Goal: Transaction & Acquisition: Purchase product/service

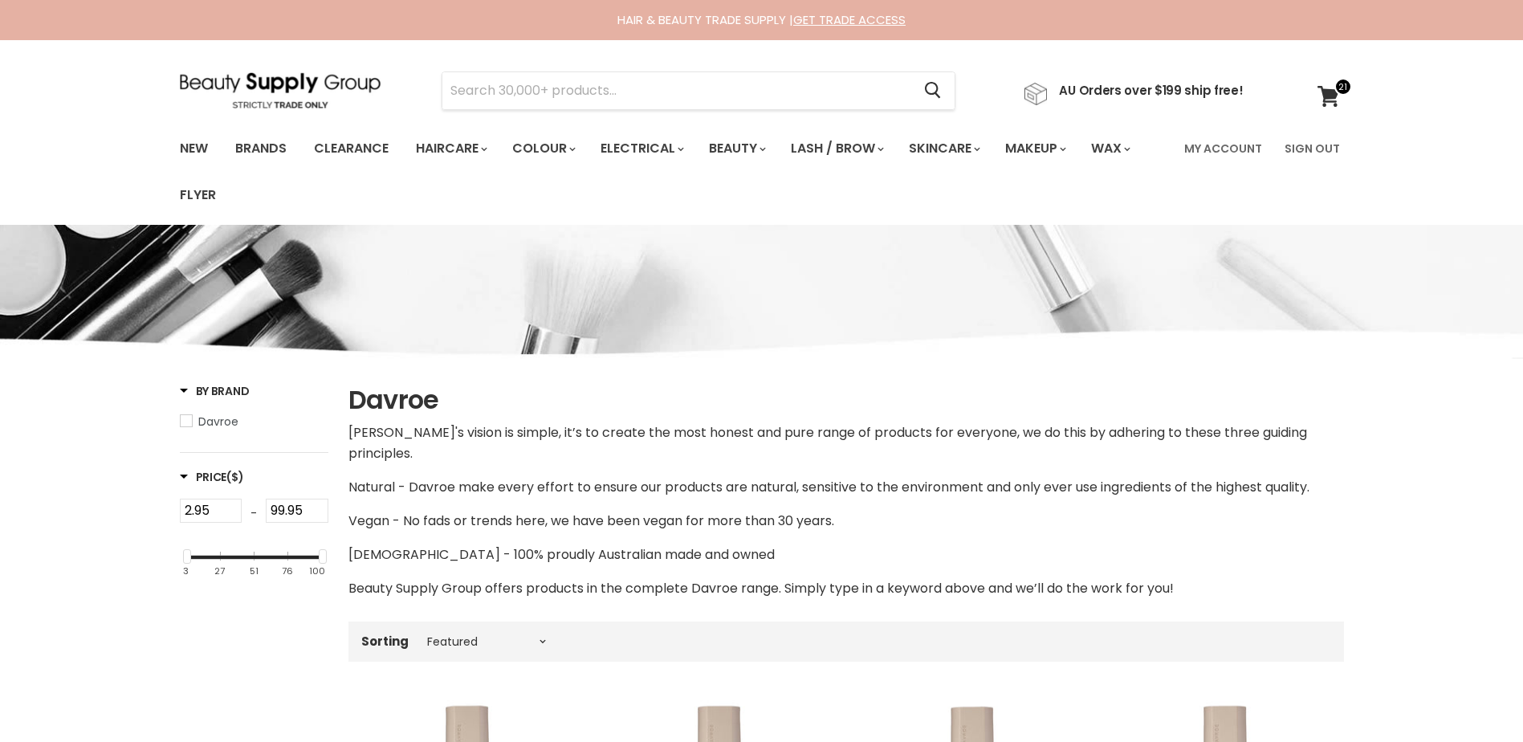
select select "manual"
click at [1329, 88] on icon at bounding box center [1328, 96] width 22 height 21
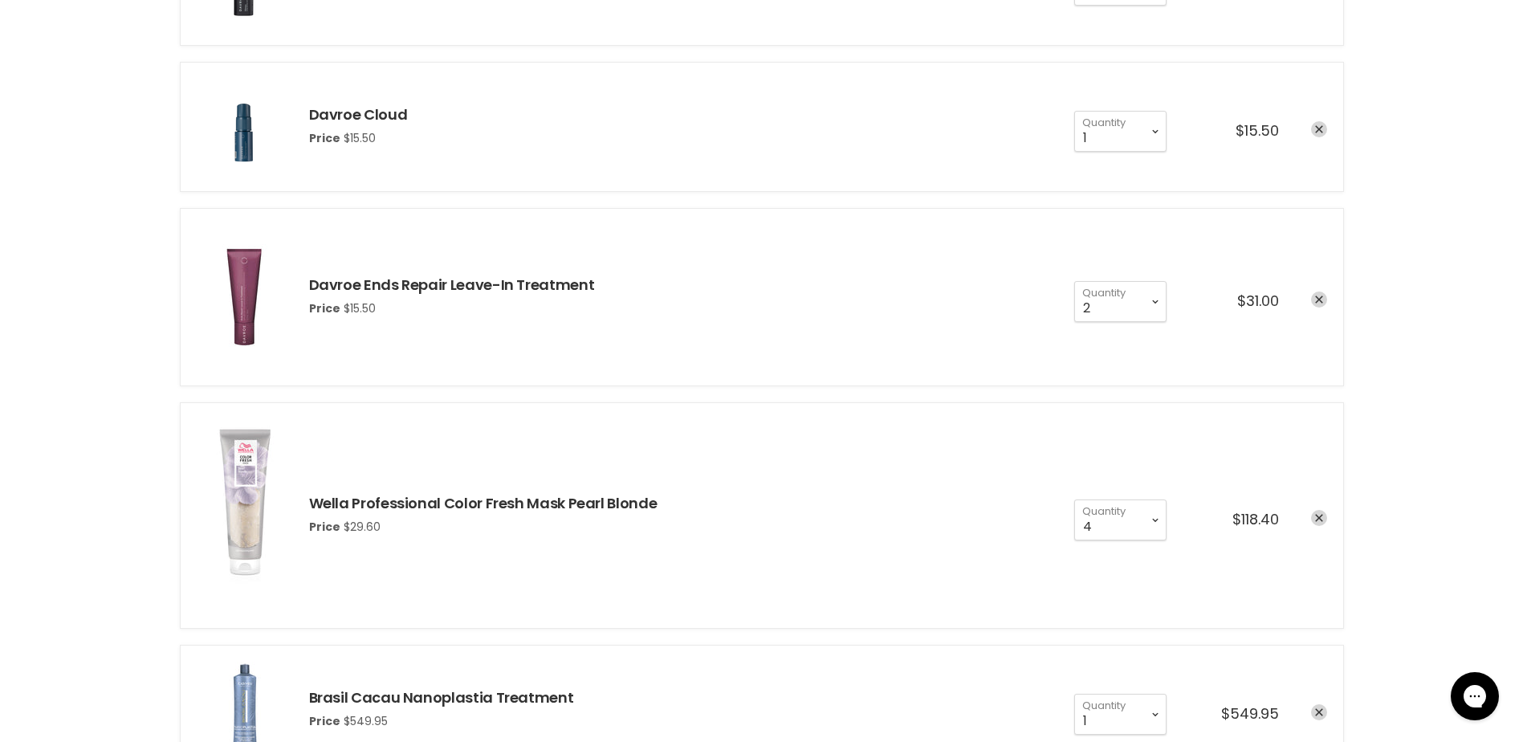
scroll to position [1525, 0]
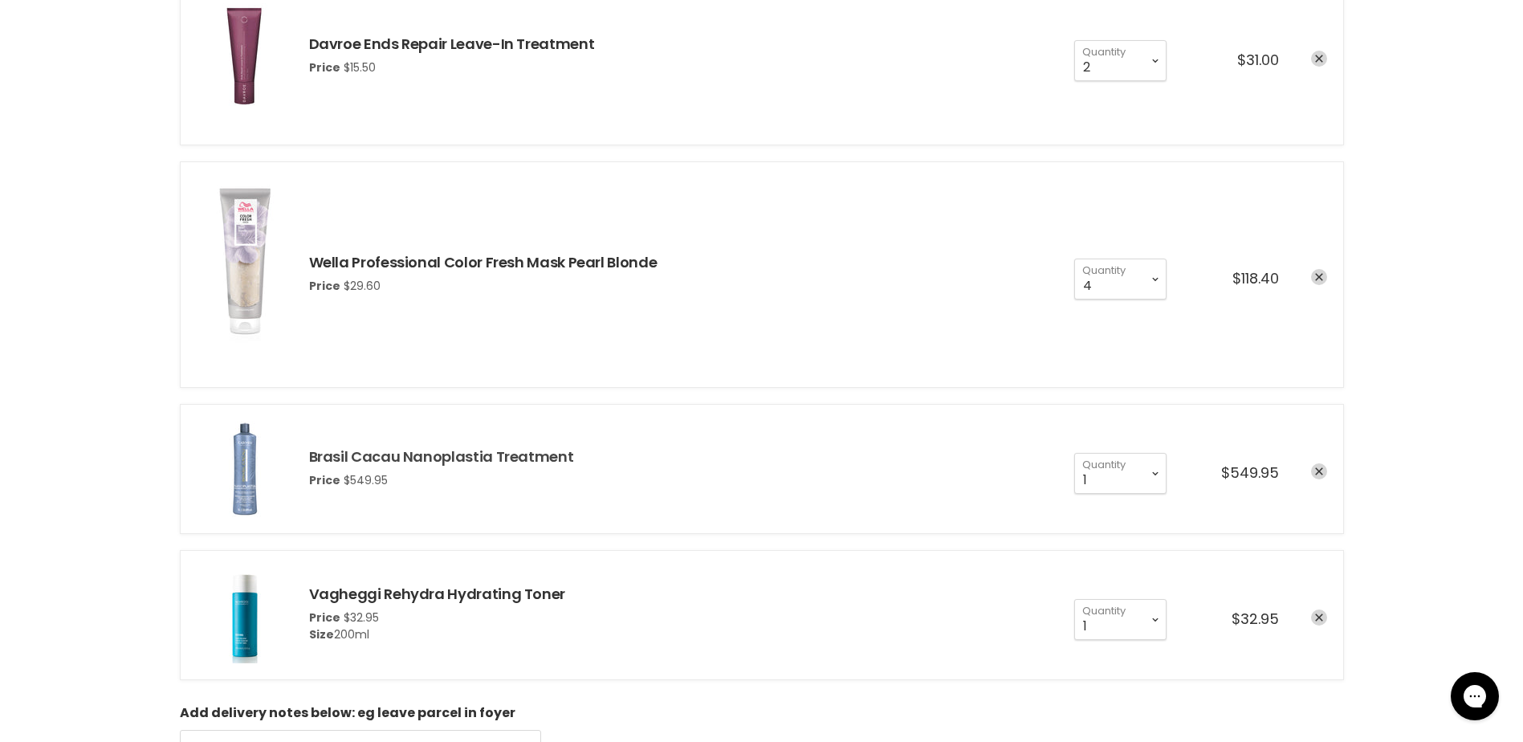
click at [436, 453] on link "Brasil Cacau Nanoplastia Treatment" at bounding box center [441, 456] width 265 height 20
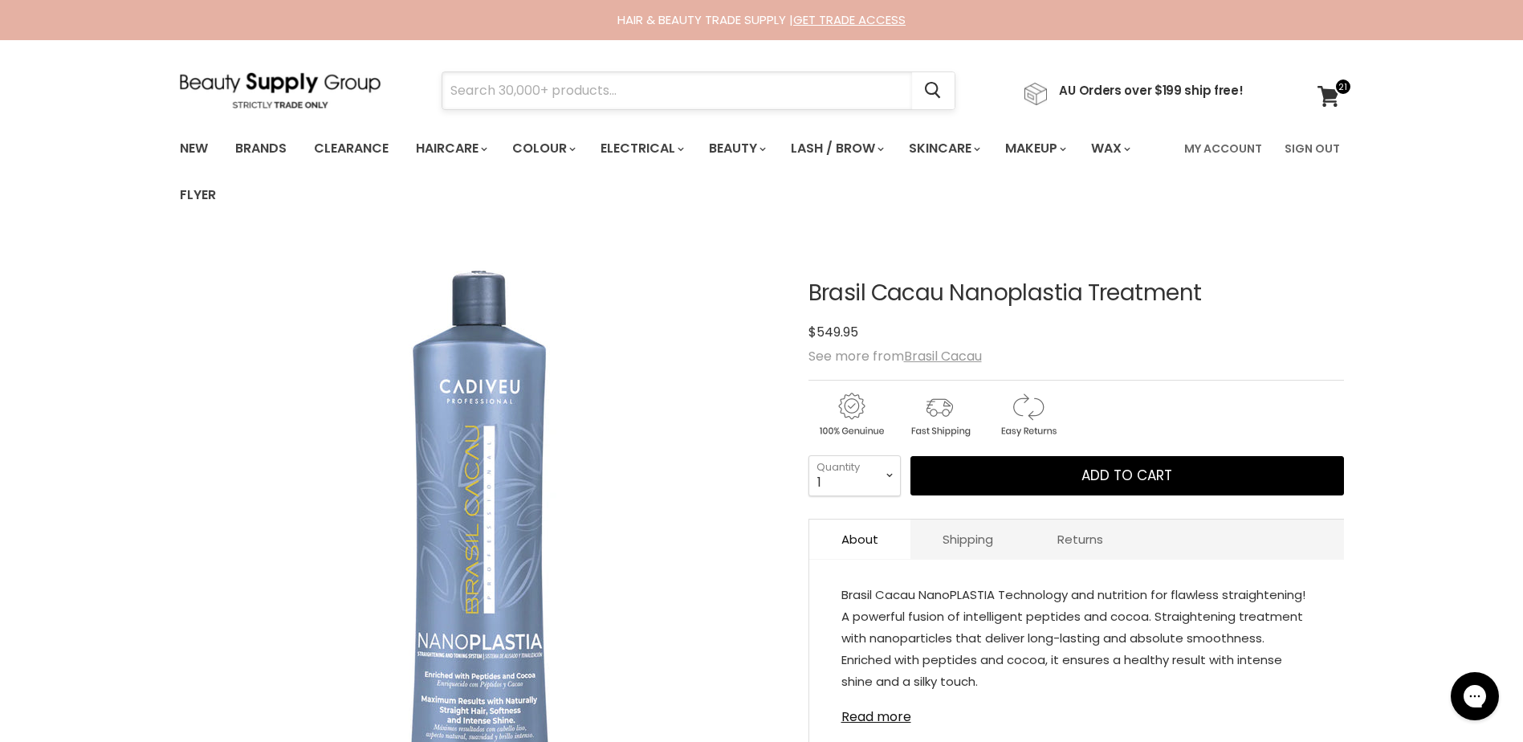
click at [612, 95] on input "Search" at bounding box center [677, 90] width 470 height 37
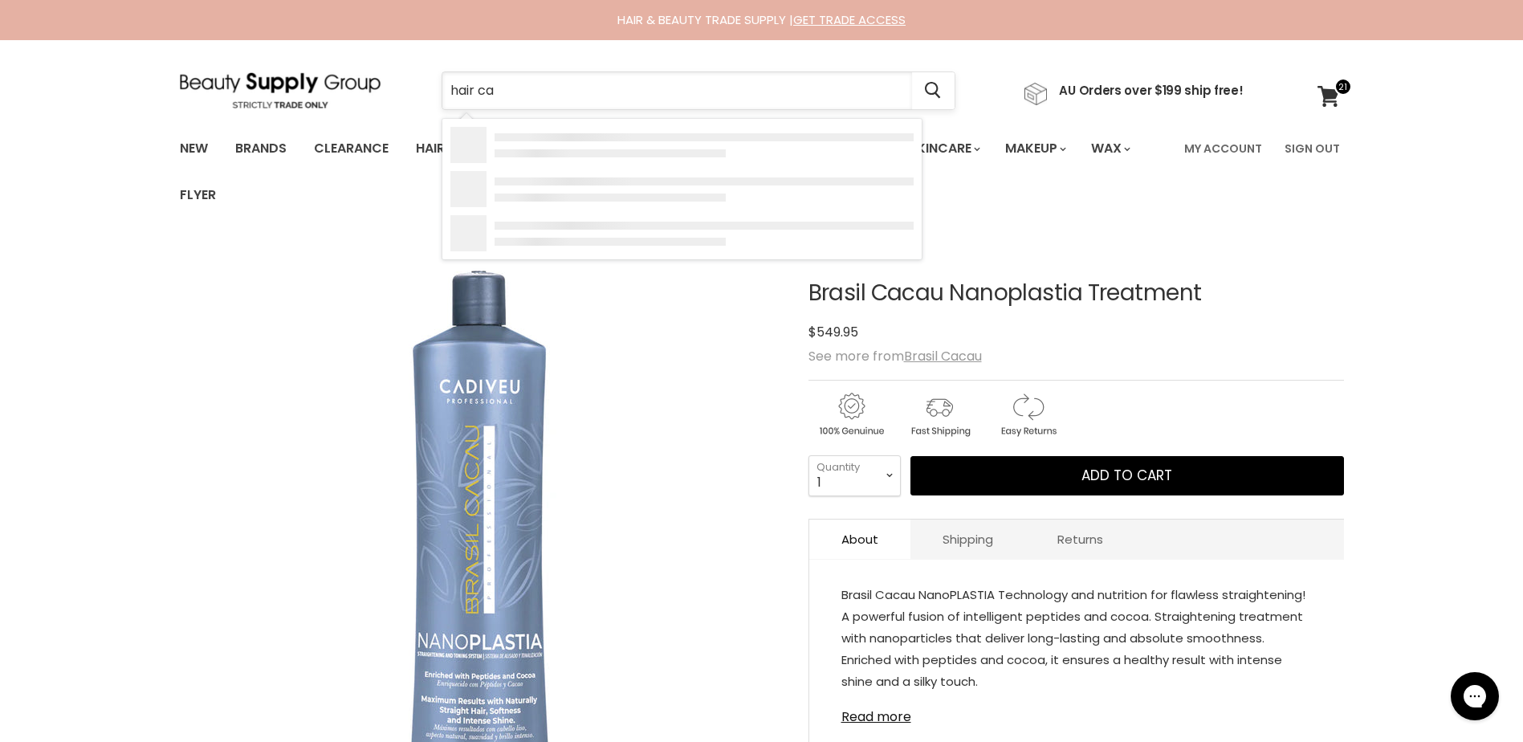
type input "hair cap"
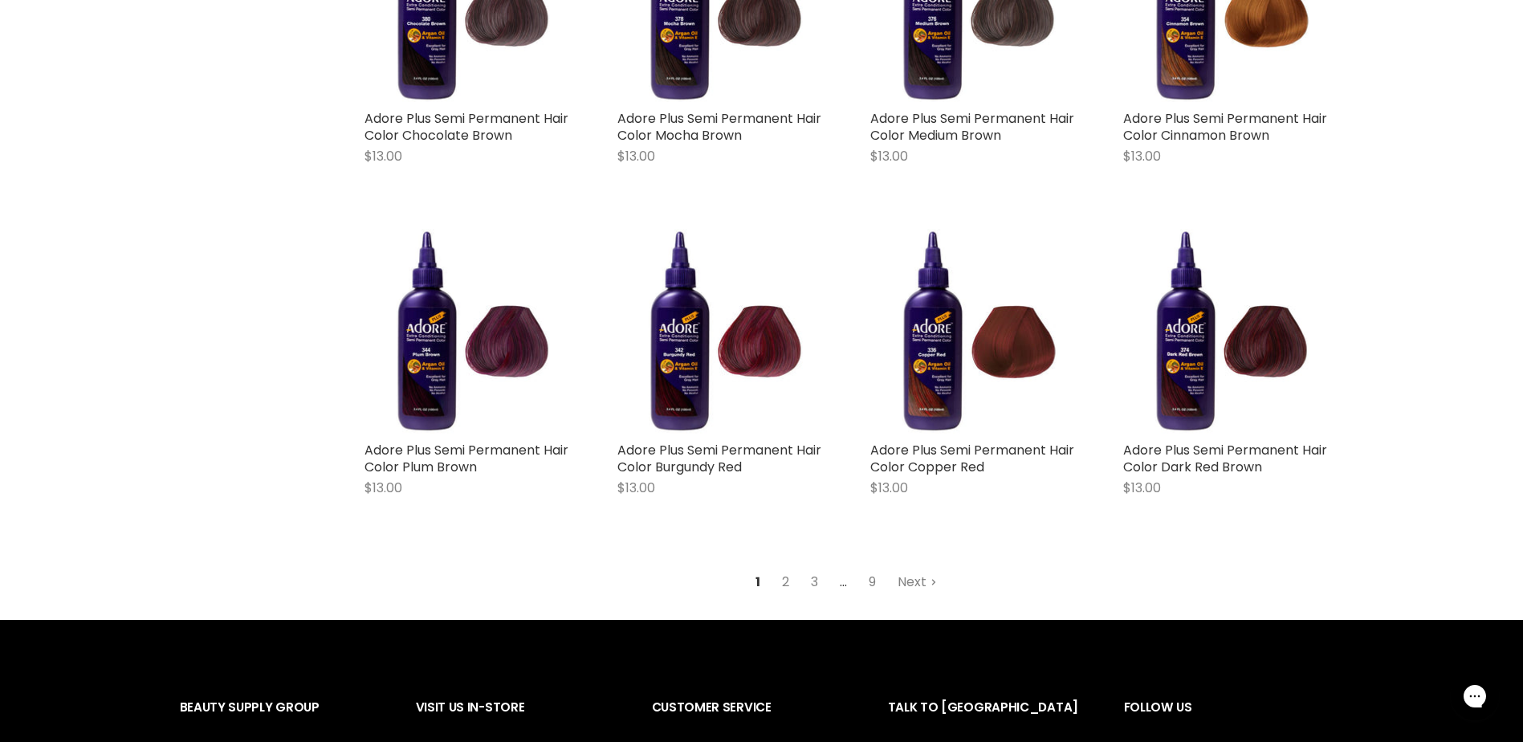
scroll to position [1927, 0]
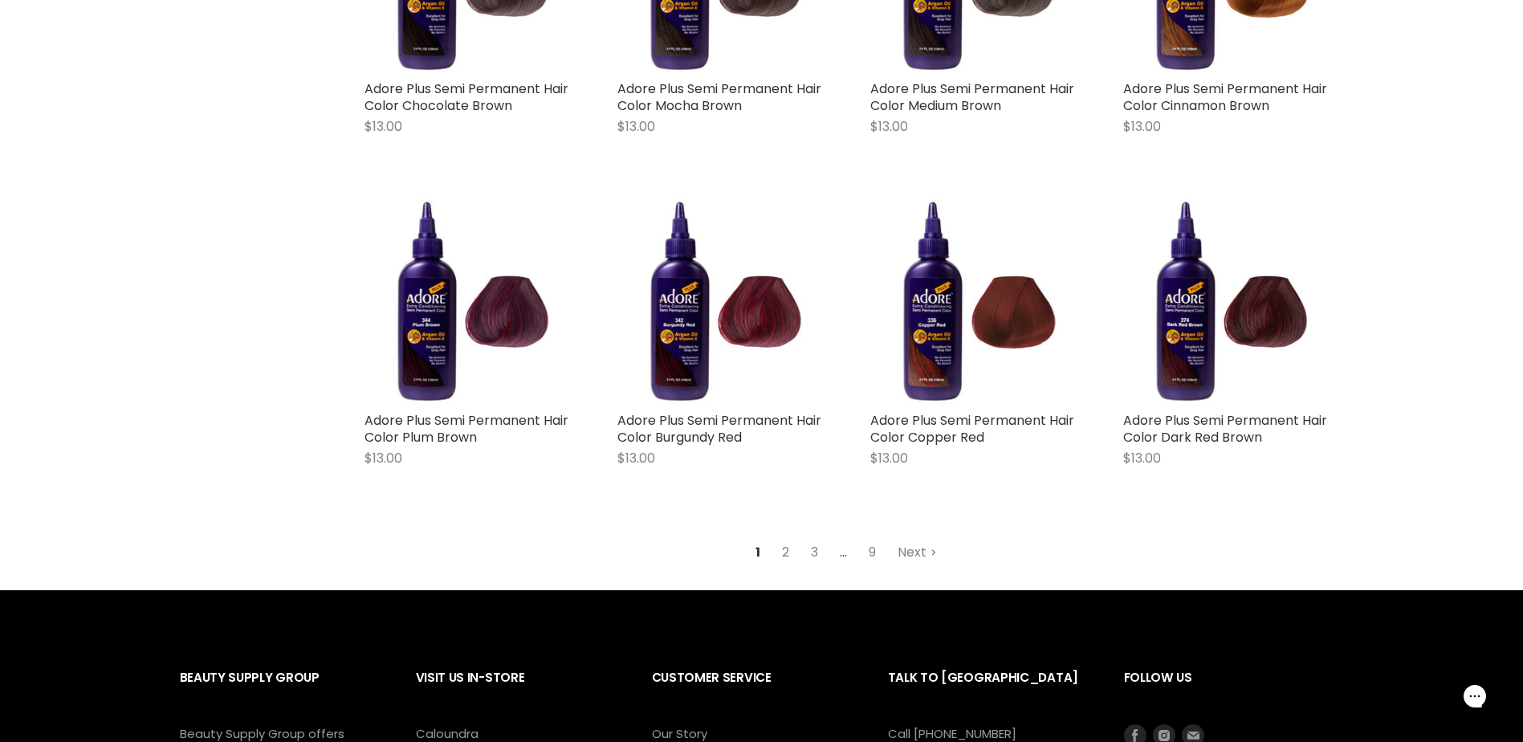
click at [783, 551] on link "2" at bounding box center [785, 552] width 25 height 29
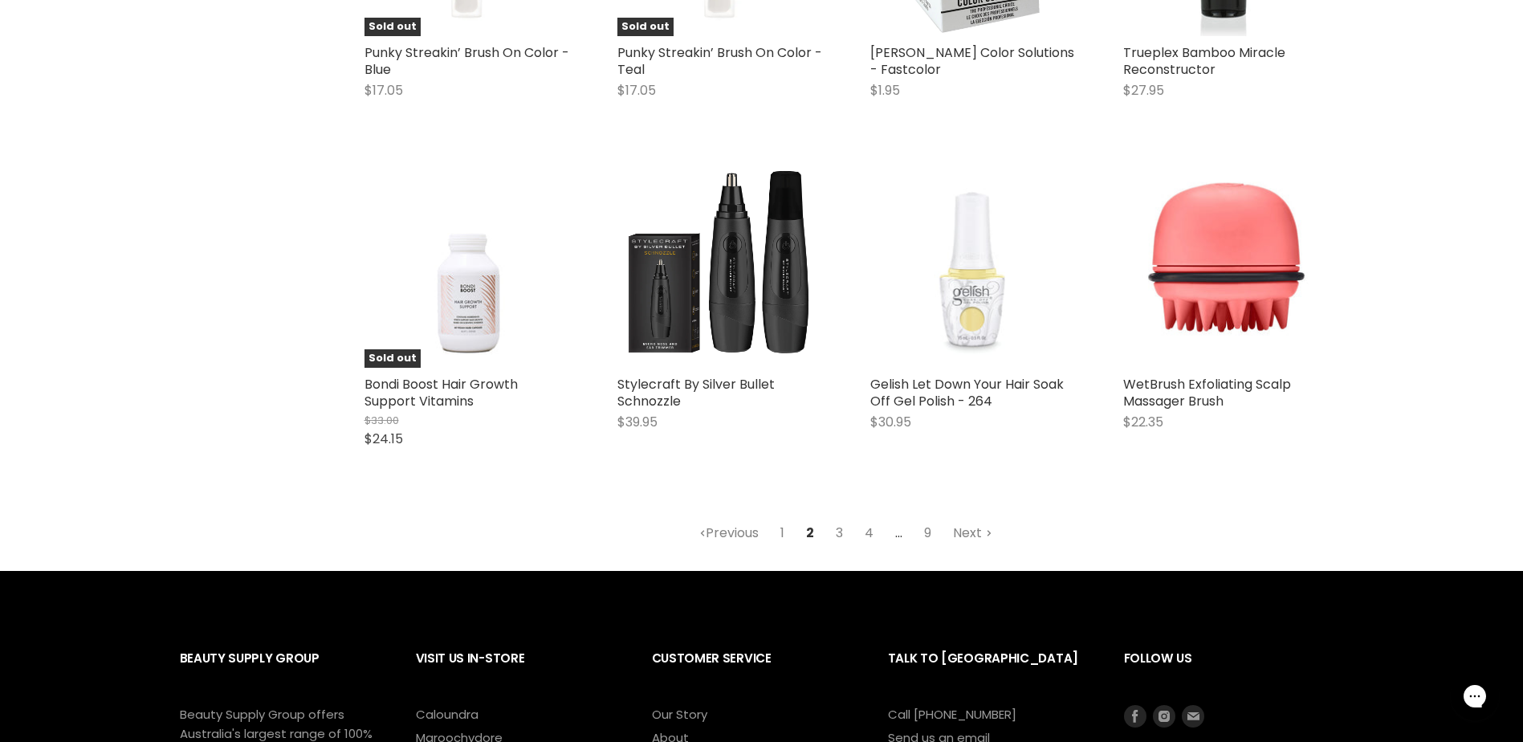
scroll to position [1986, 0]
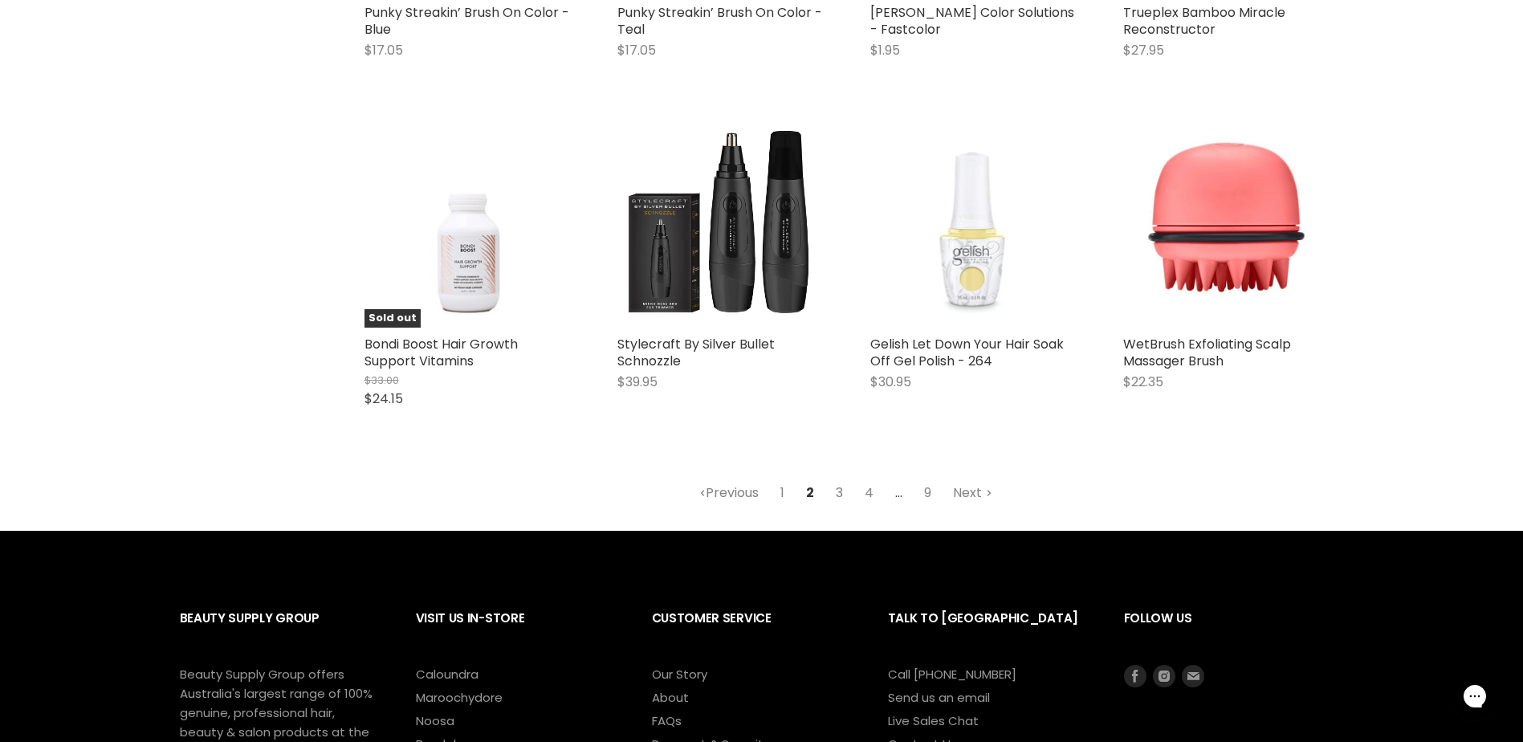
click at [843, 496] on link "3" at bounding box center [839, 492] width 25 height 29
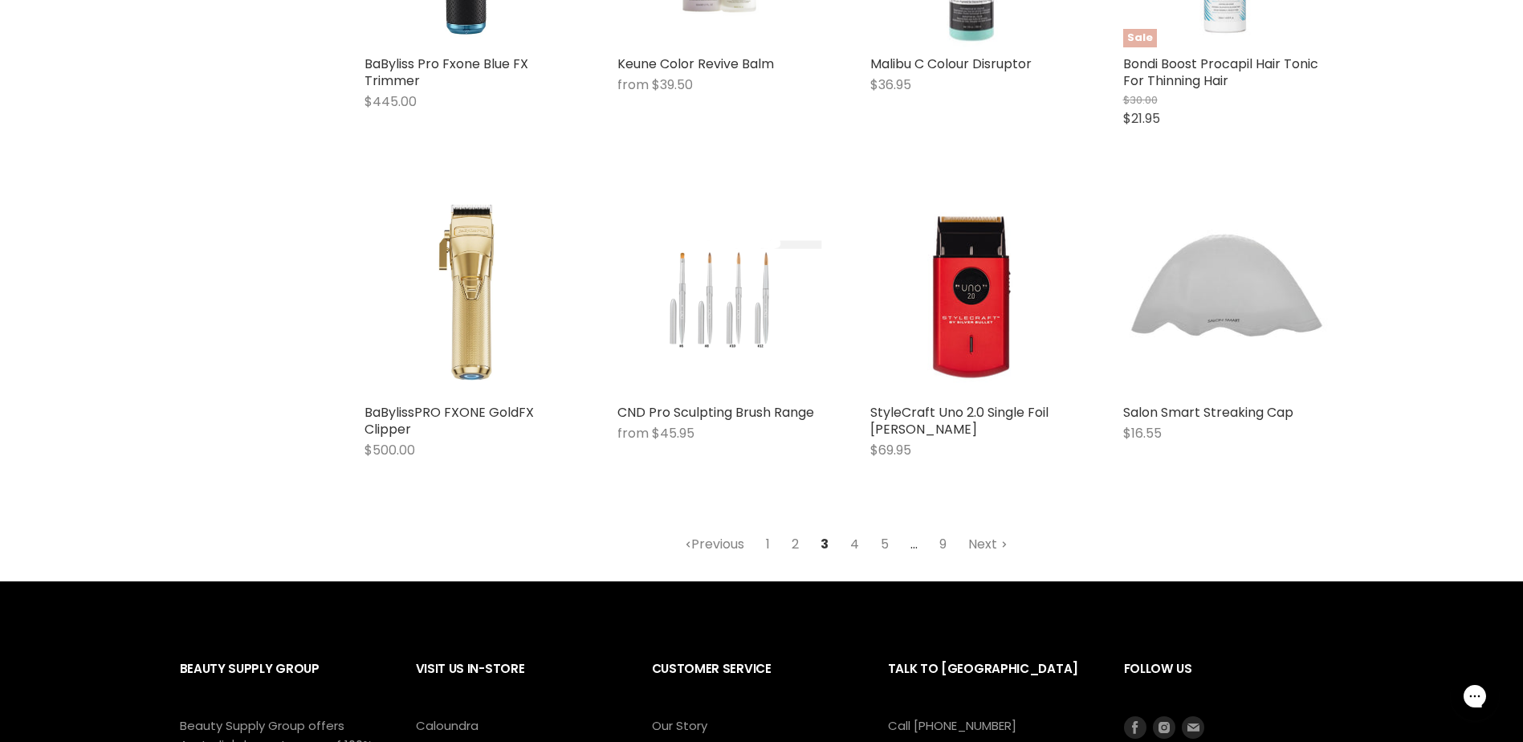
scroll to position [1986, 0]
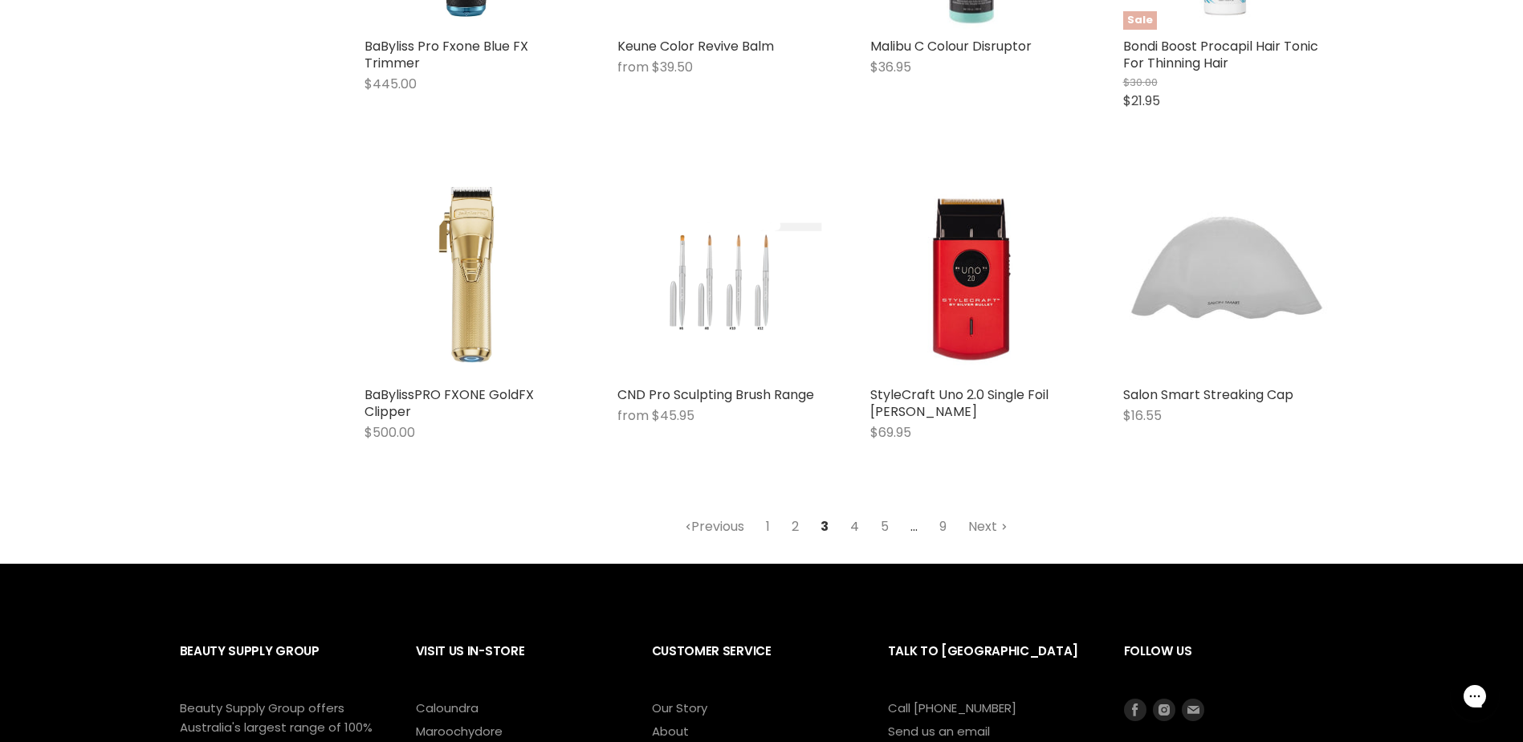
click at [853, 525] on link "4" at bounding box center [854, 526] width 26 height 29
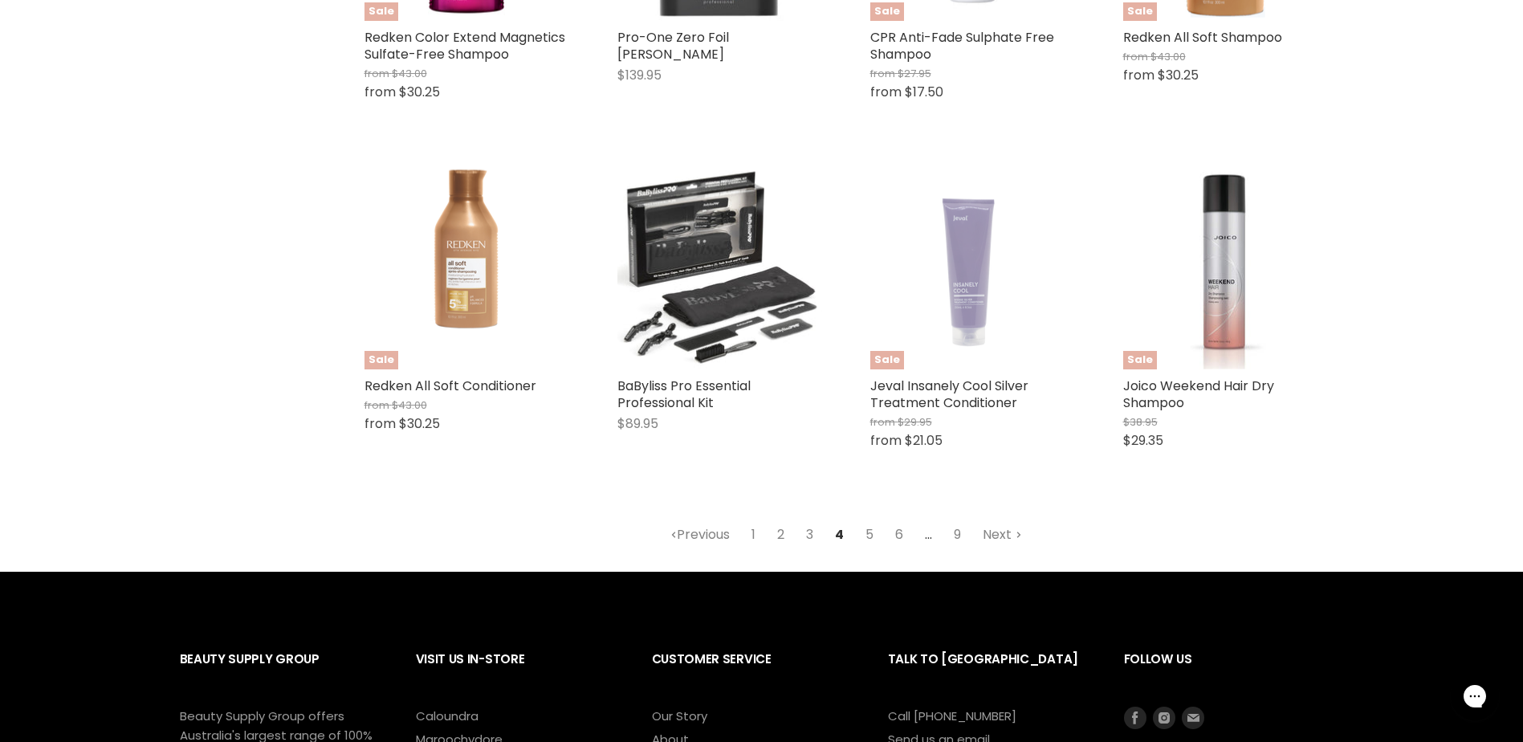
scroll to position [2227, 0]
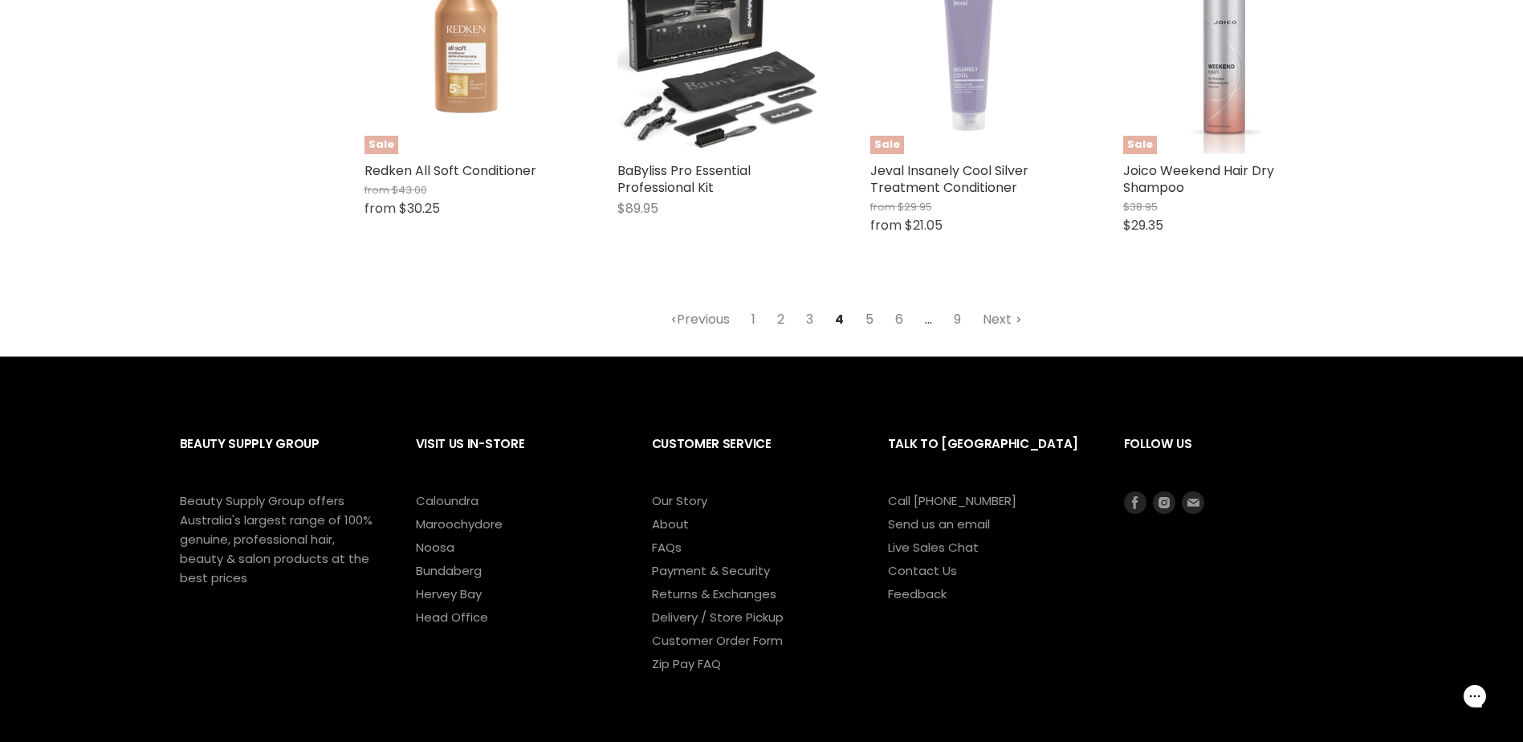
click at [864, 305] on link "5" at bounding box center [870, 319] width 26 height 29
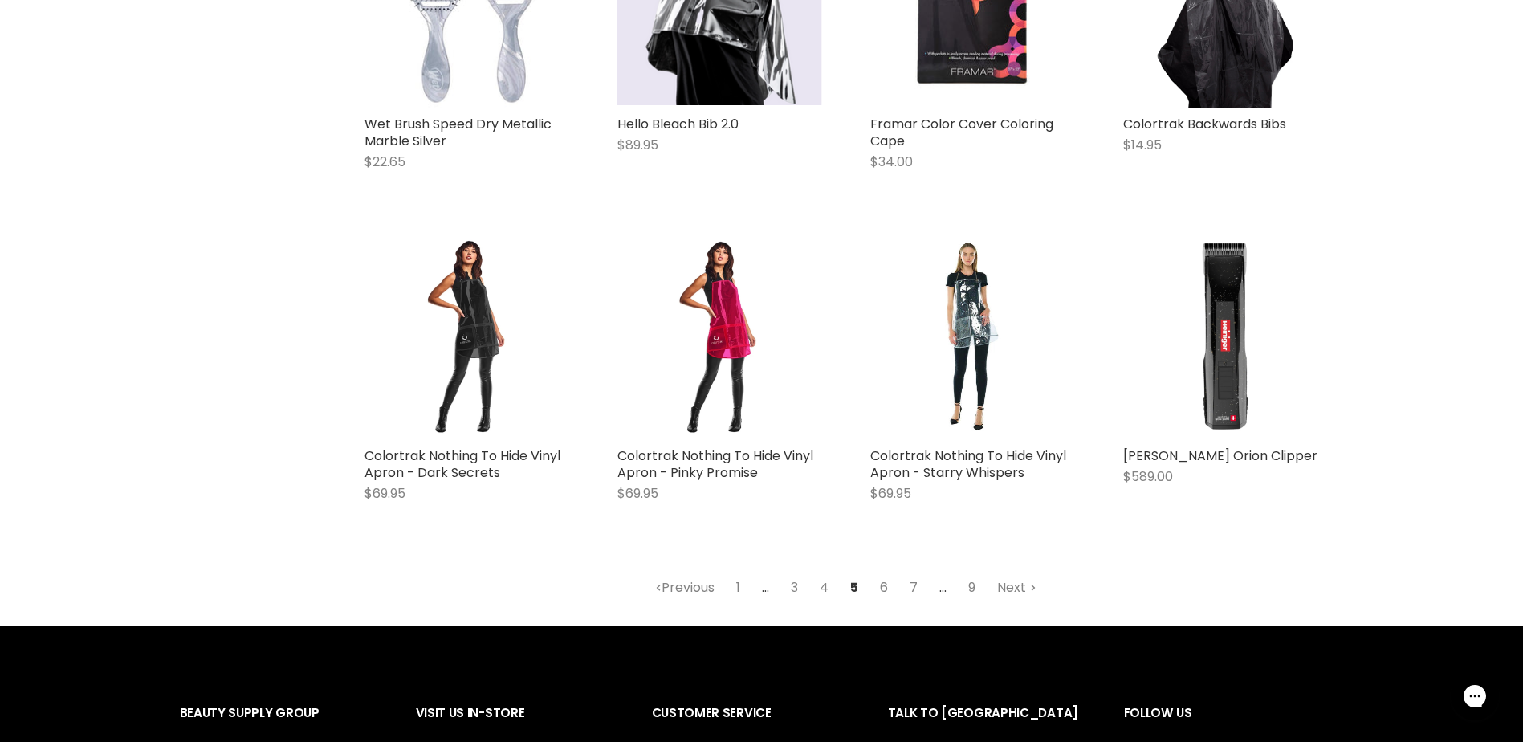
scroll to position [1906, 0]
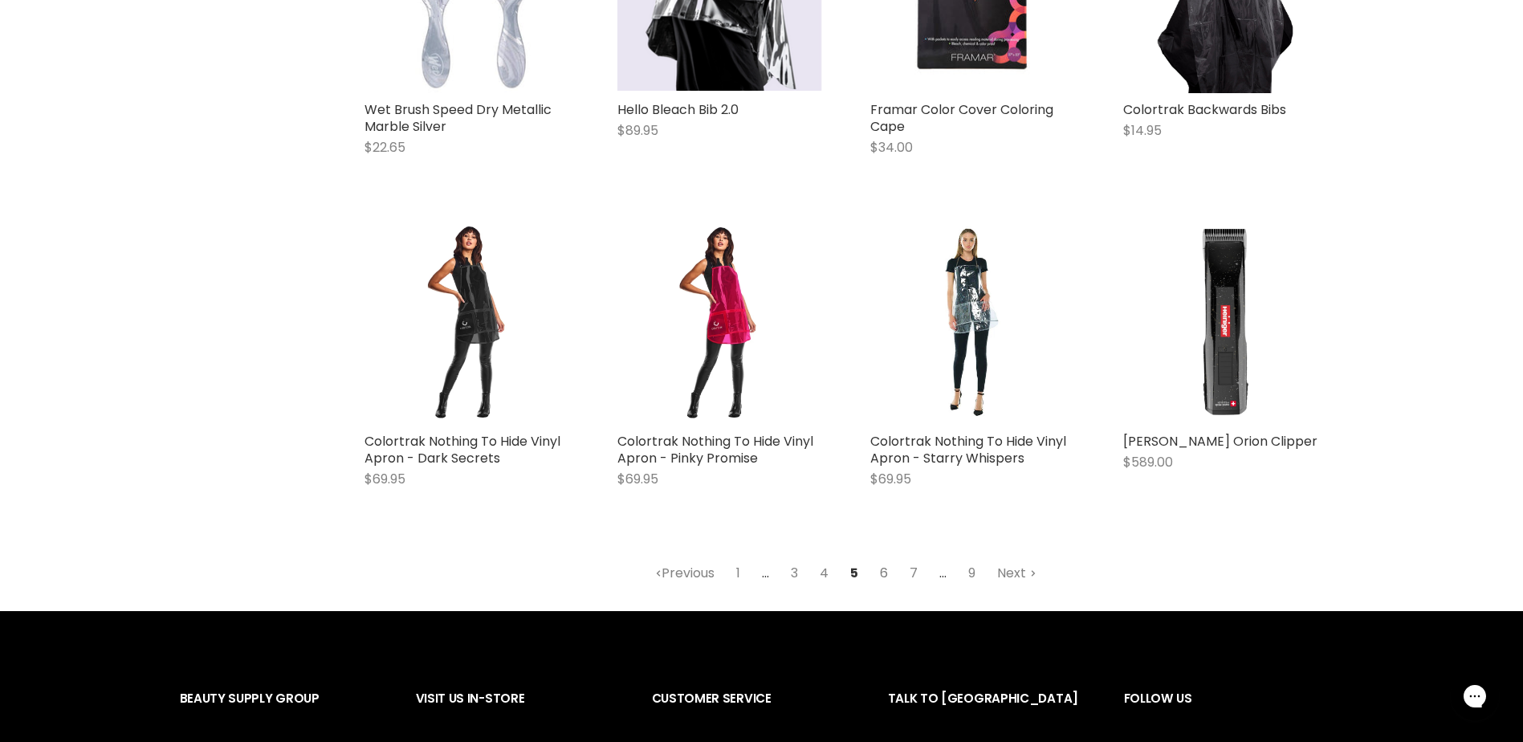
click at [886, 572] on link "6" at bounding box center [884, 573] width 26 height 29
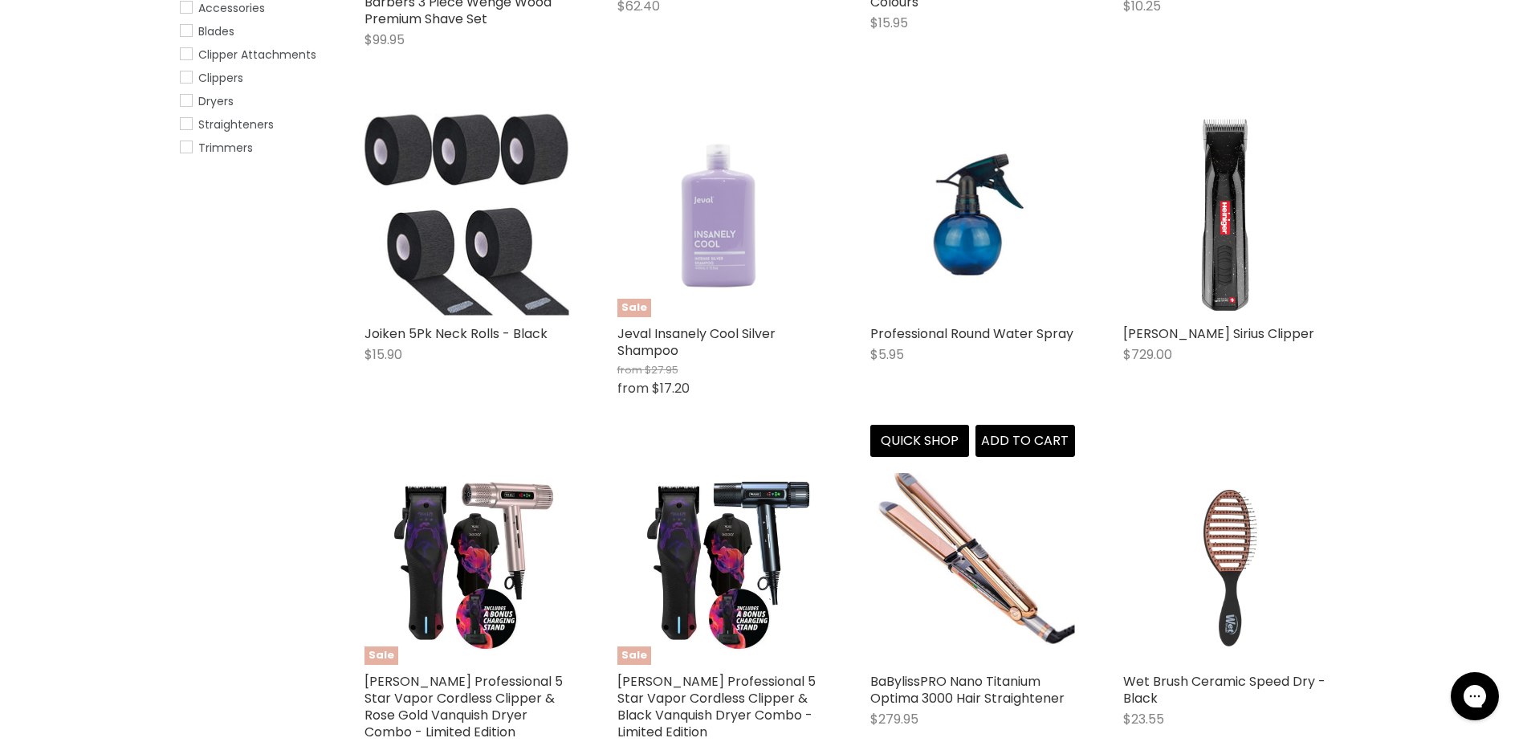
scroll to position [1103, 0]
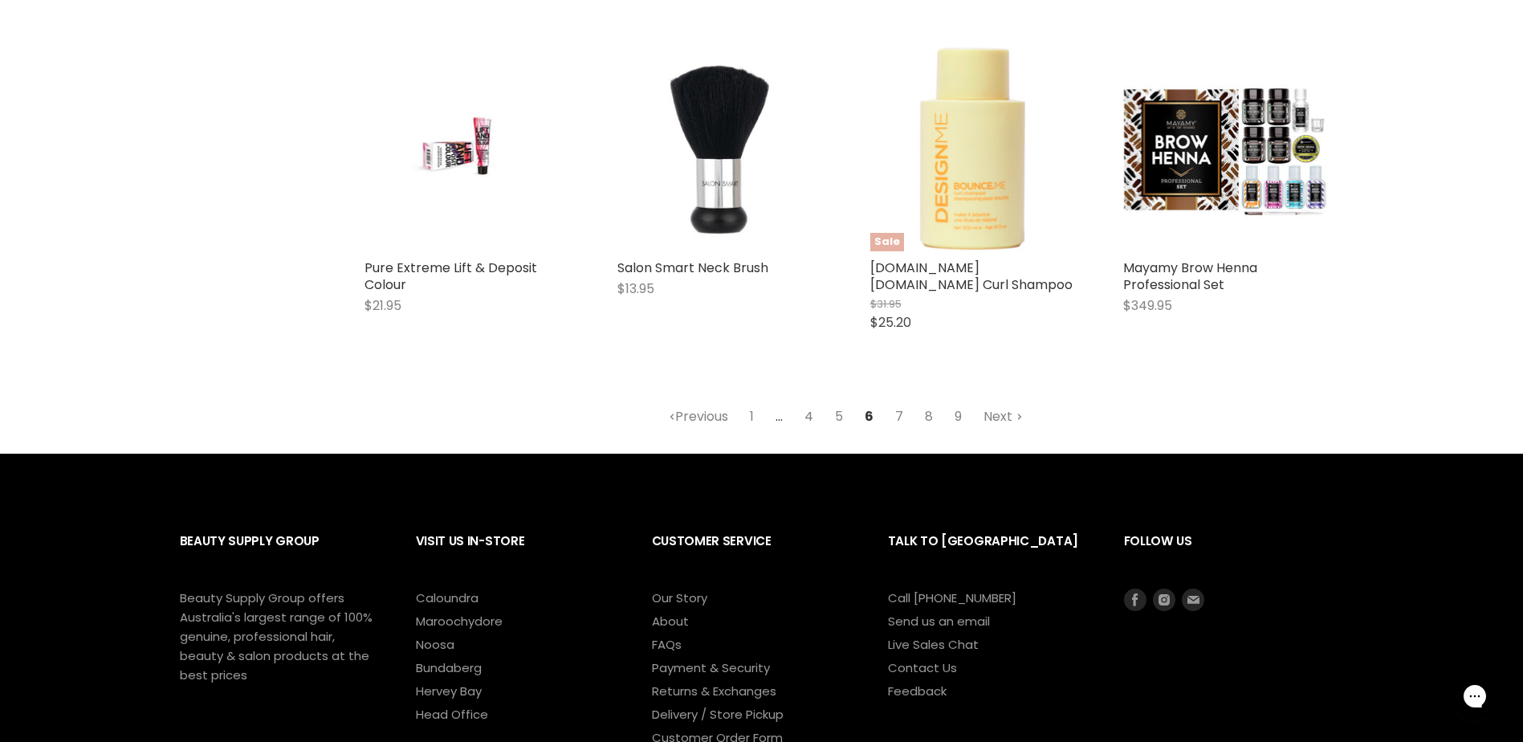
click at [819, 416] on link "4" at bounding box center [809, 416] width 26 height 29
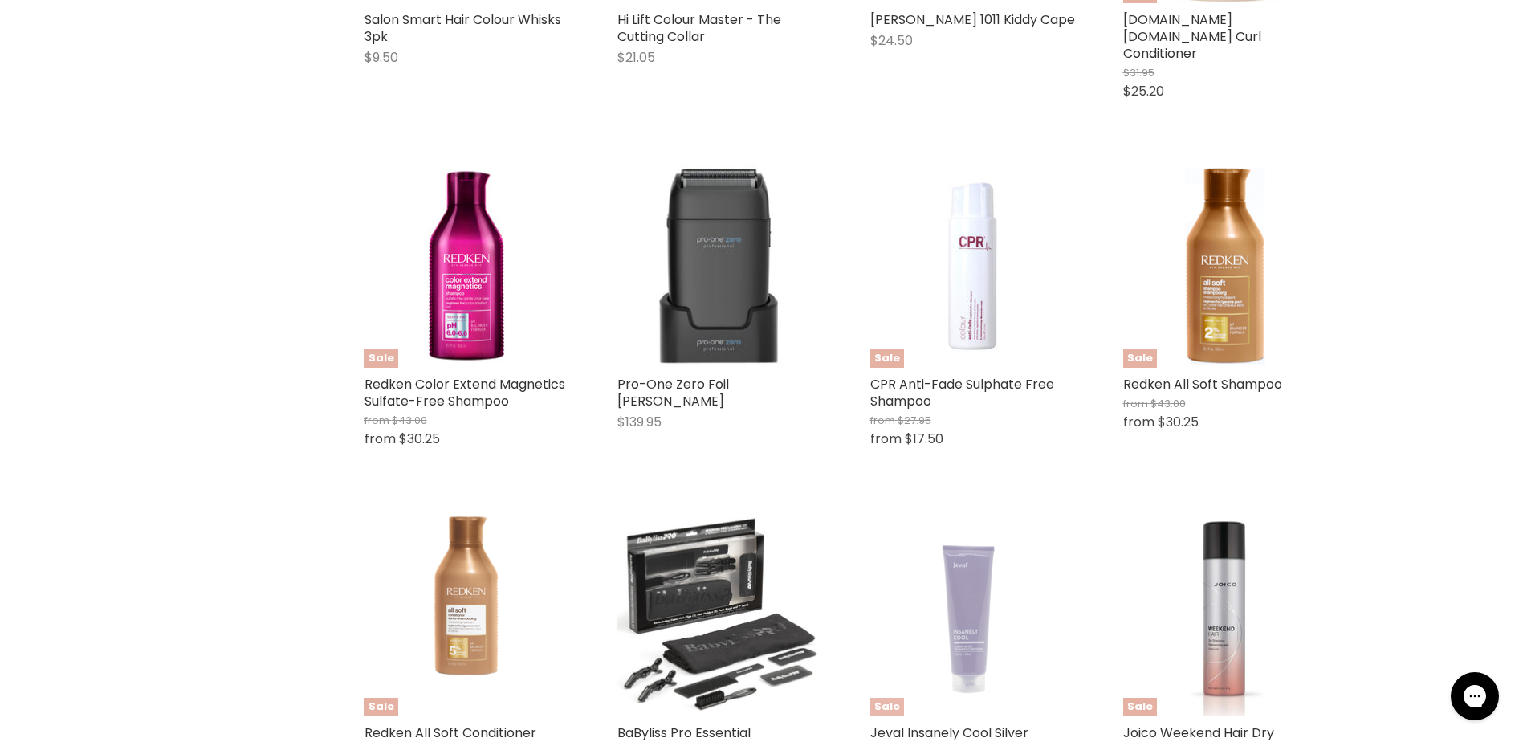
scroll to position [1986, 0]
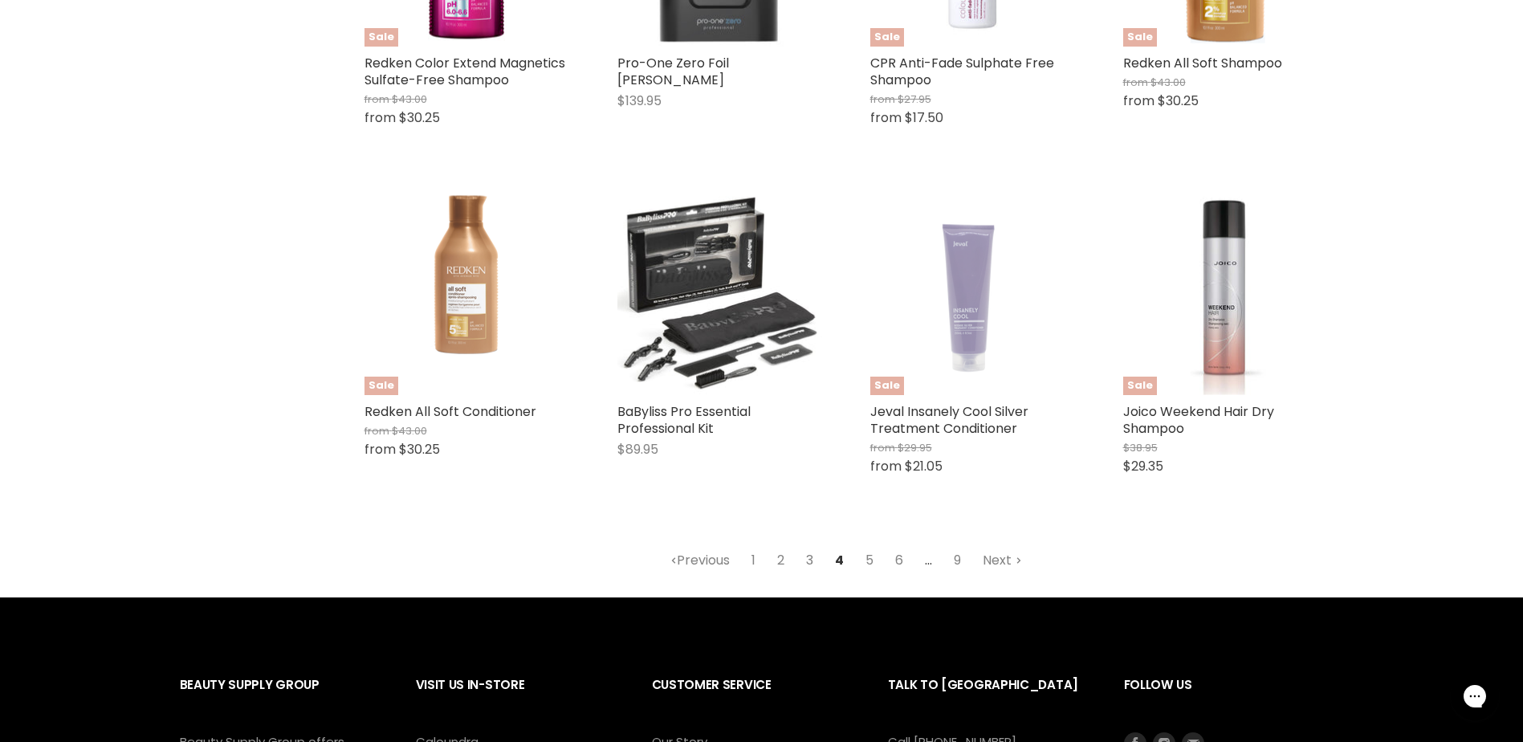
click at [808, 546] on link "3" at bounding box center [809, 560] width 25 height 29
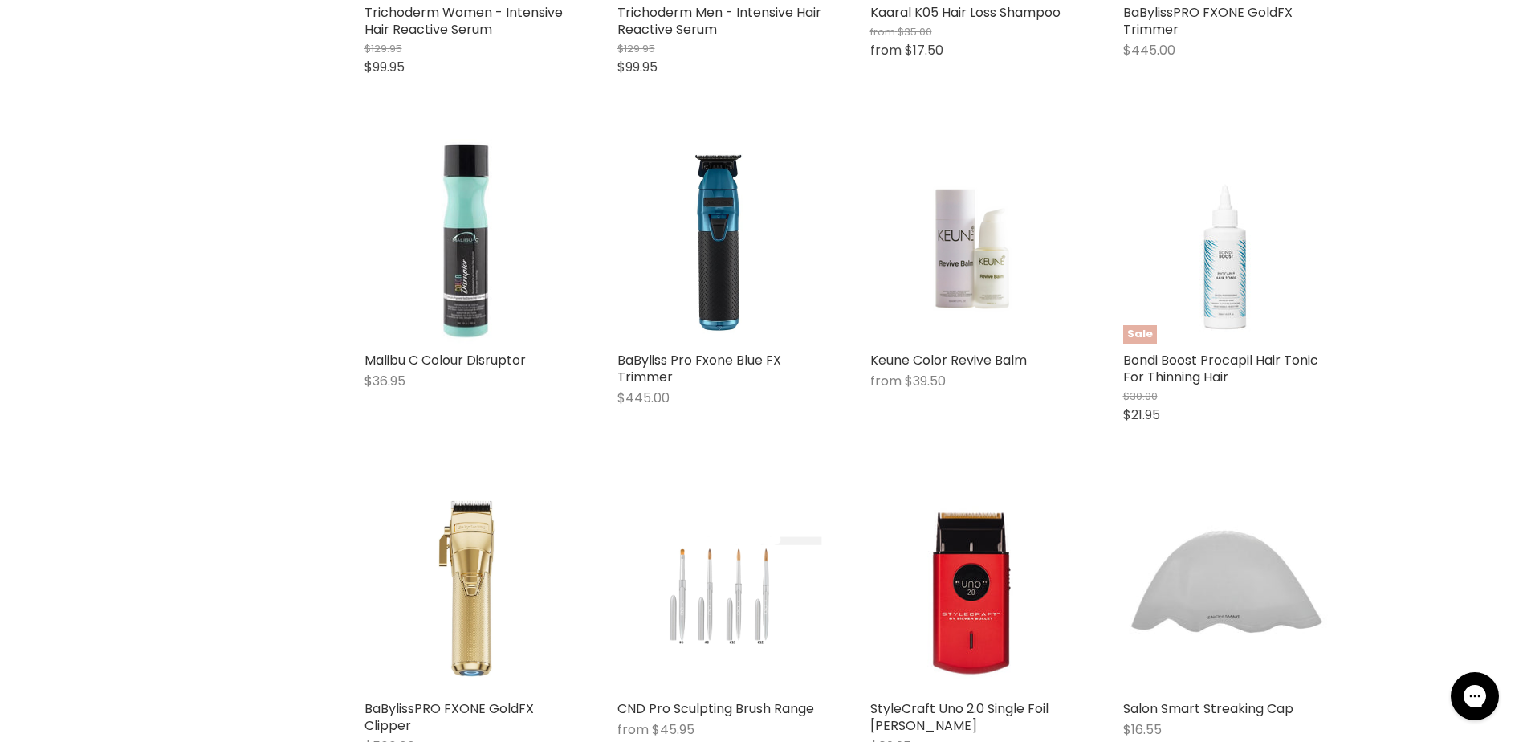
scroll to position [1906, 0]
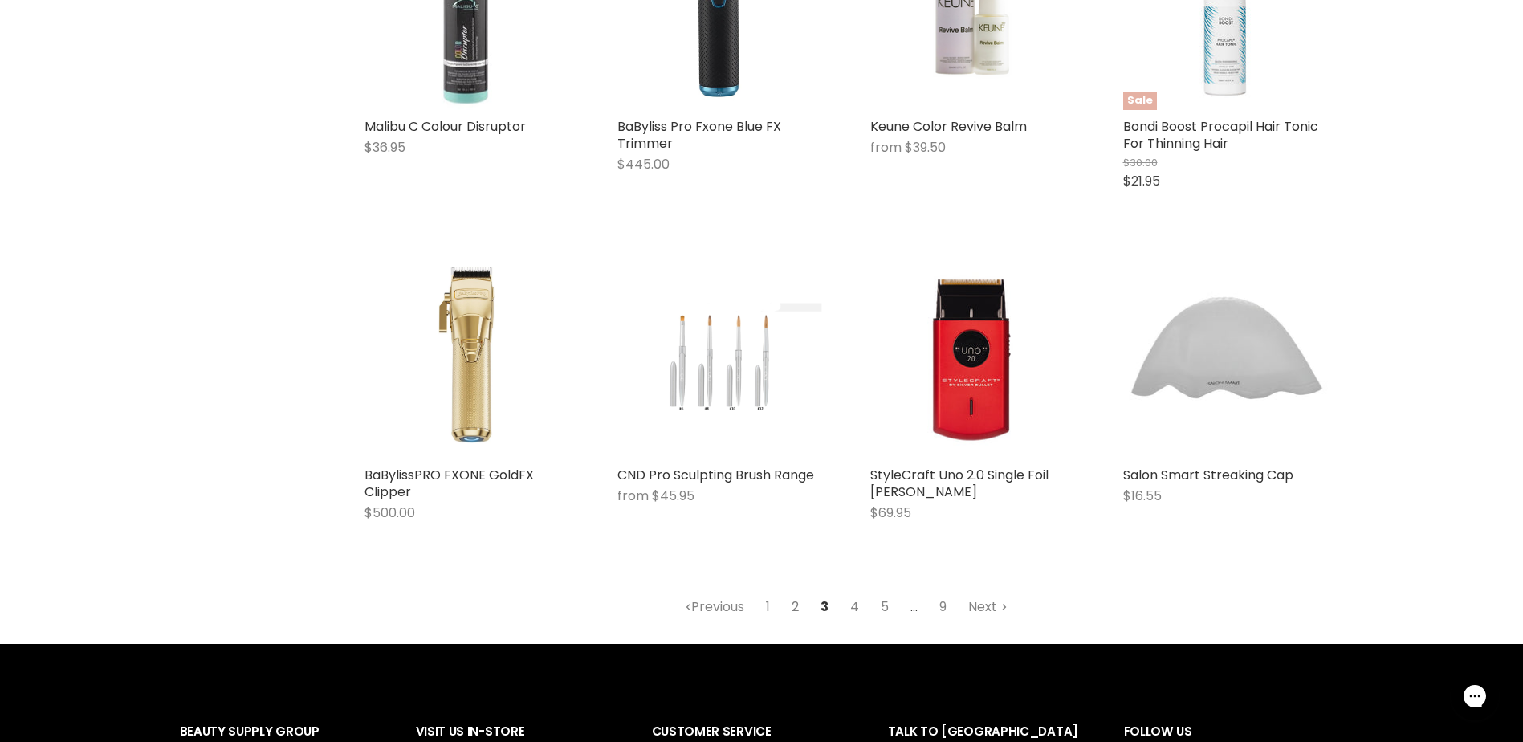
click at [792, 609] on link "2" at bounding box center [795, 606] width 25 height 29
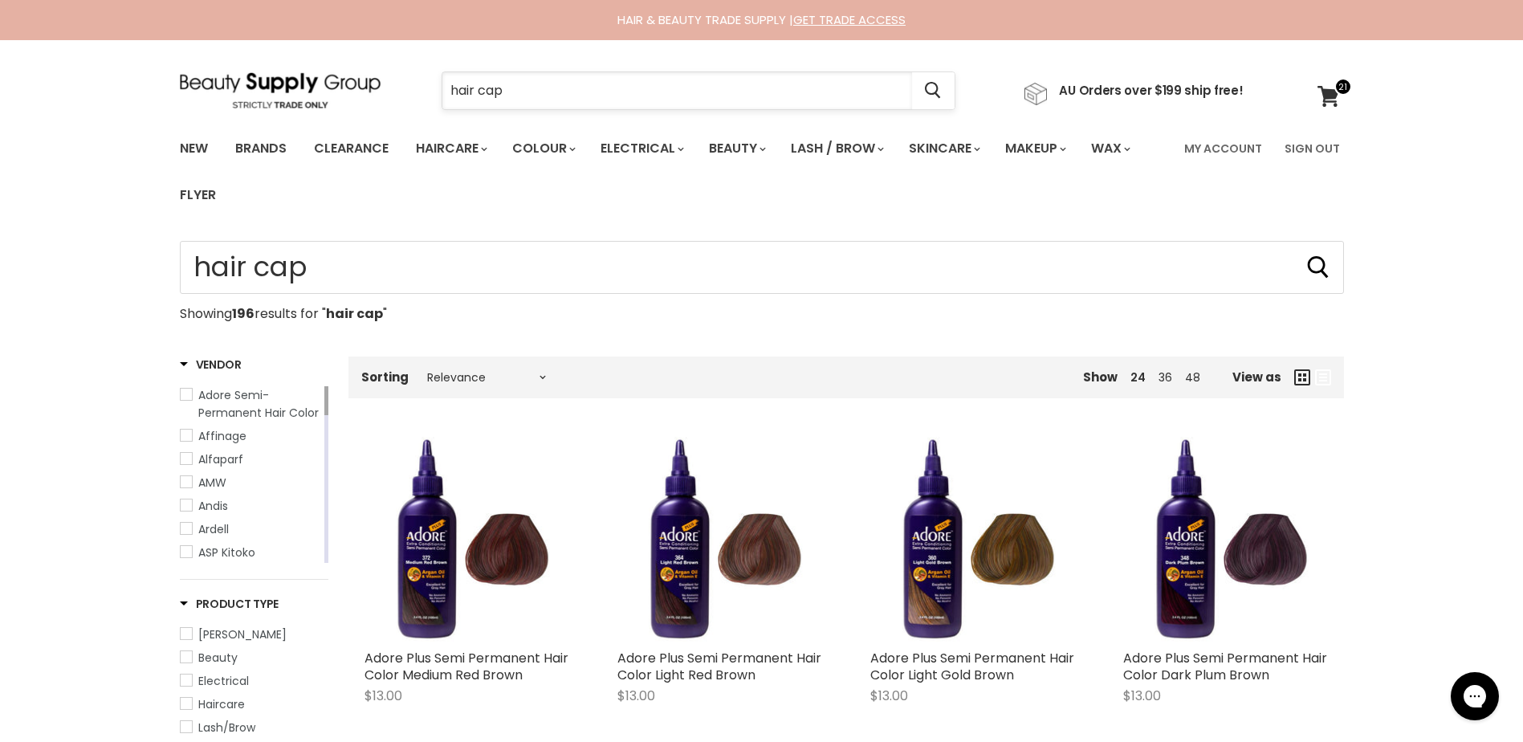
click at [520, 84] on input "hair cap" at bounding box center [677, 90] width 470 height 37
drag, startPoint x: 524, startPoint y: 89, endPoint x: 439, endPoint y: 88, distance: 85.1
click at [439, 88] on div "hair cap Cancel" at bounding box center [699, 90] width 596 height 37
type input "comb"
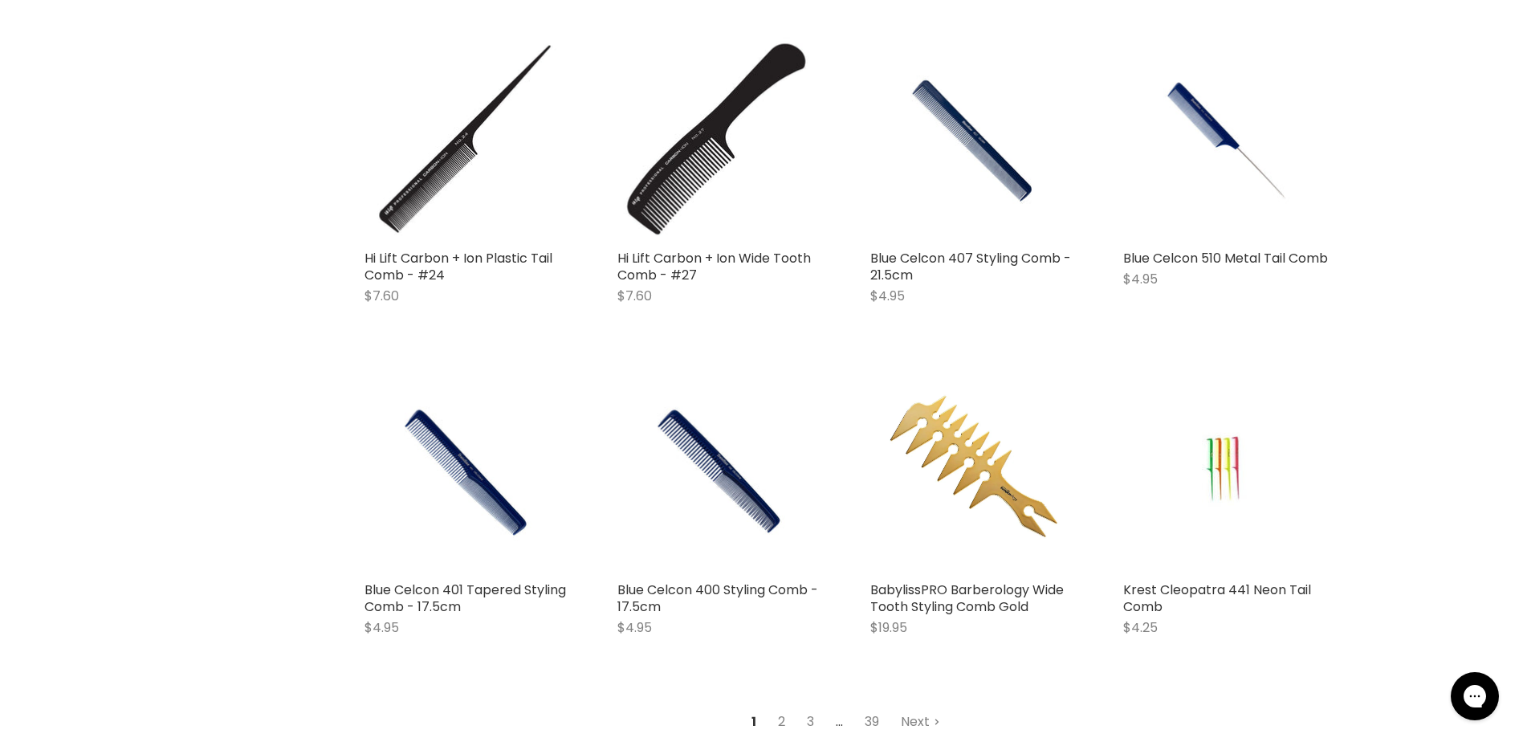
scroll to position [1927, 0]
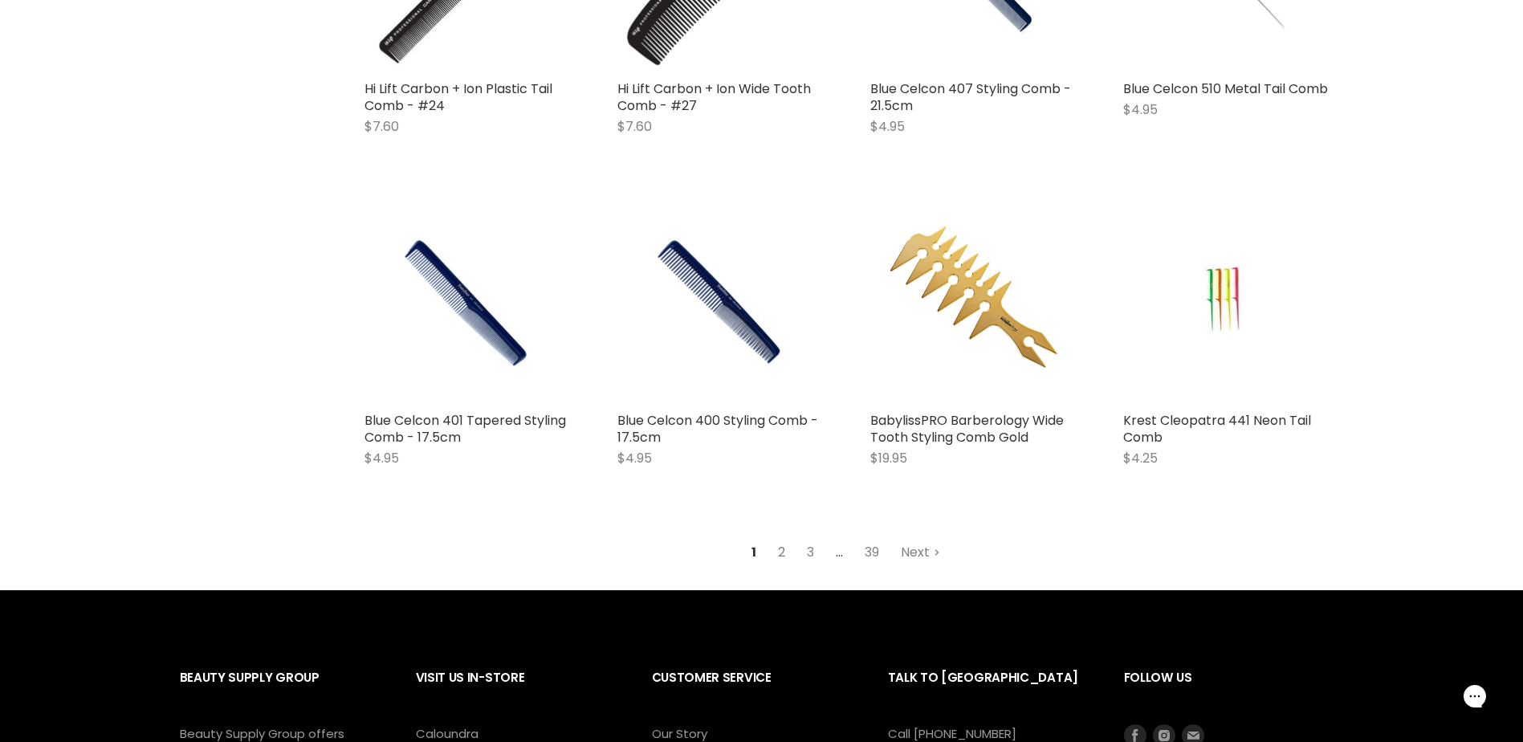
click at [779, 551] on link "2" at bounding box center [781, 552] width 25 height 29
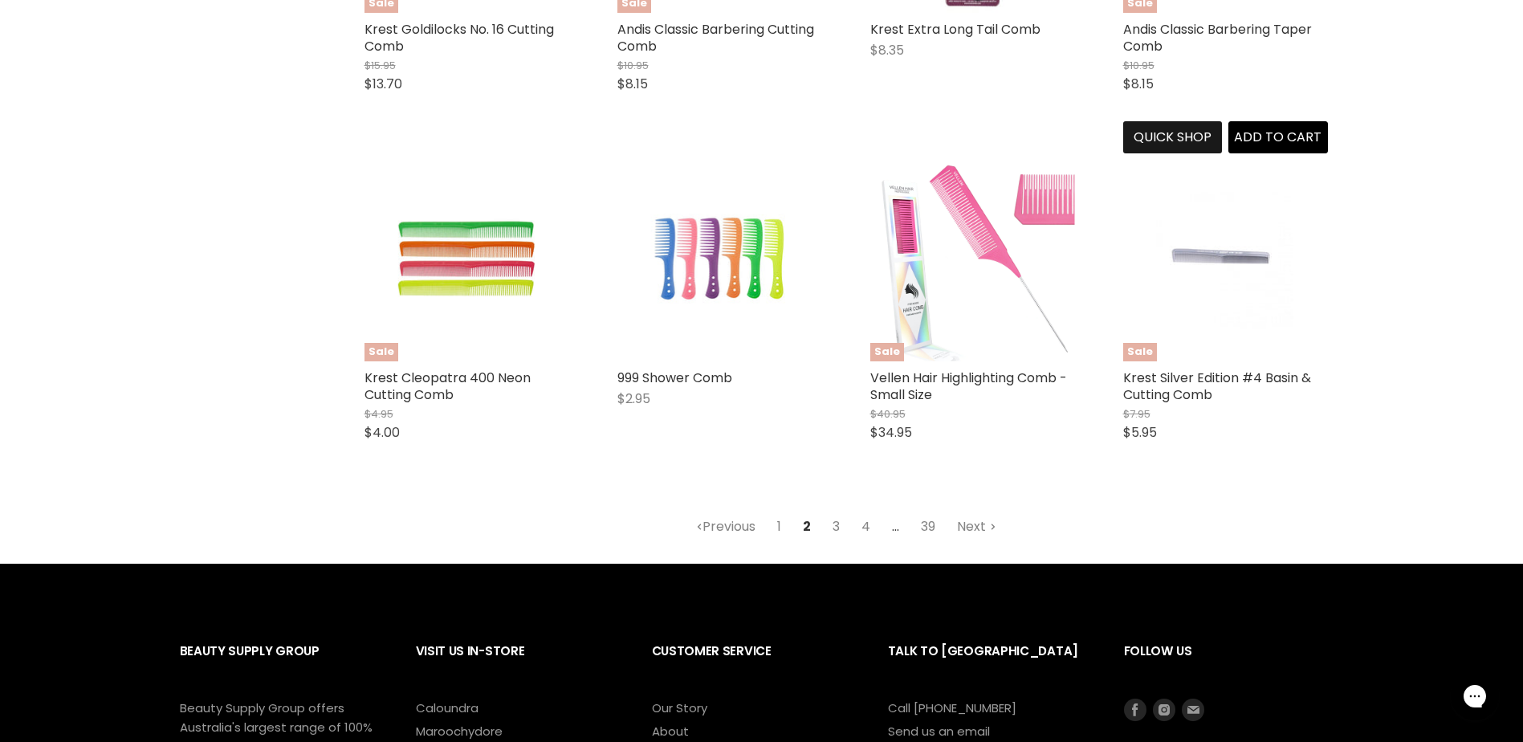
scroll to position [2066, 0]
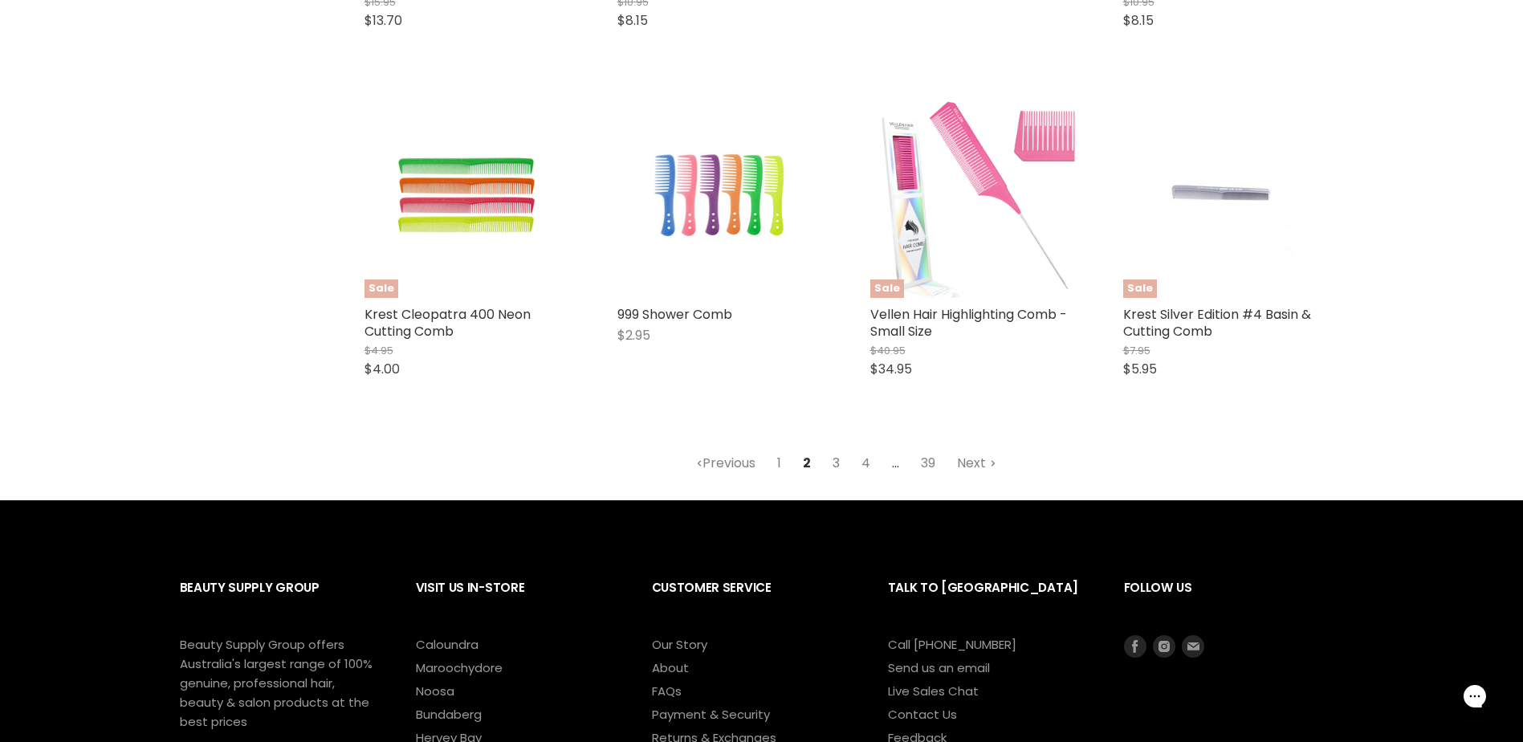
click at [835, 462] on link "3" at bounding box center [836, 463] width 25 height 29
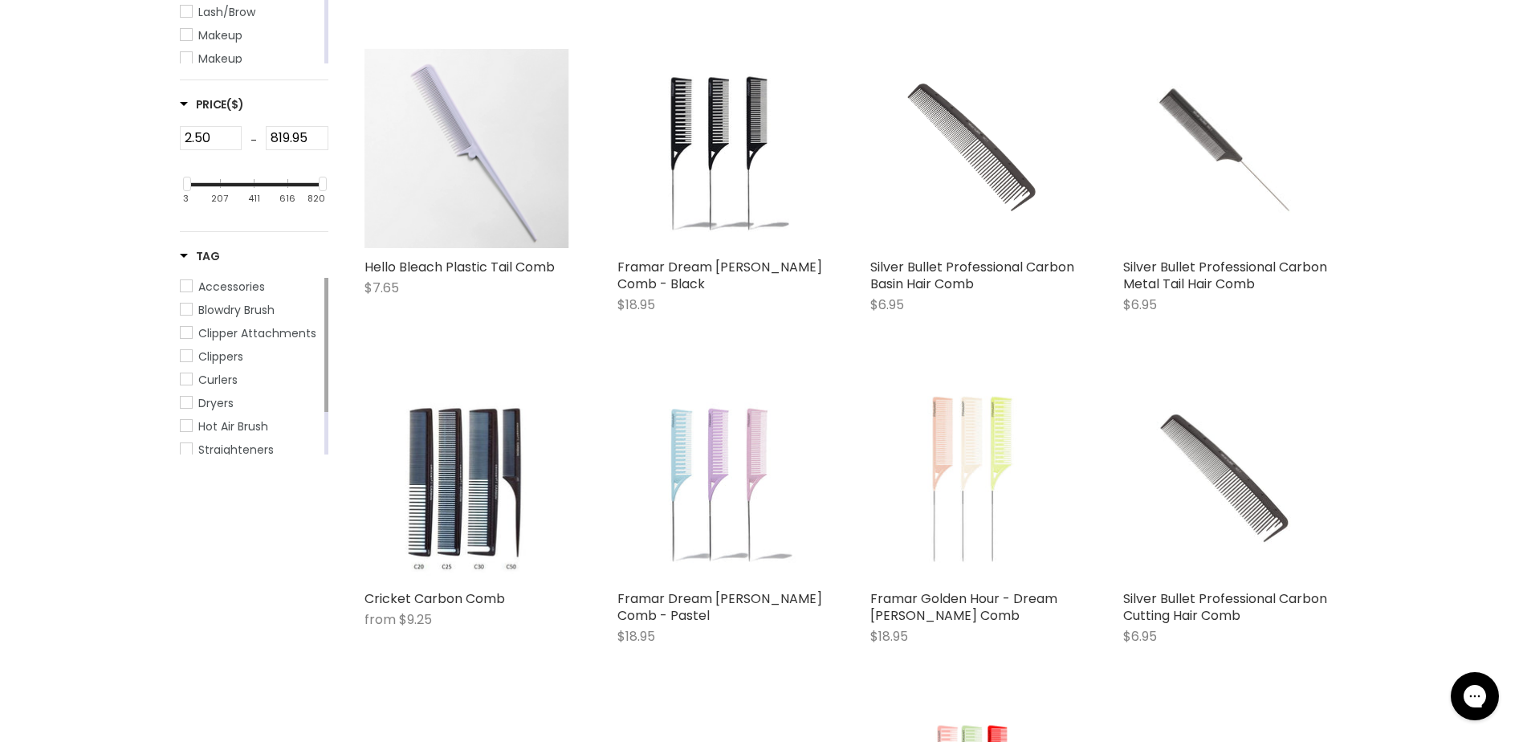
scroll to position [381, 0]
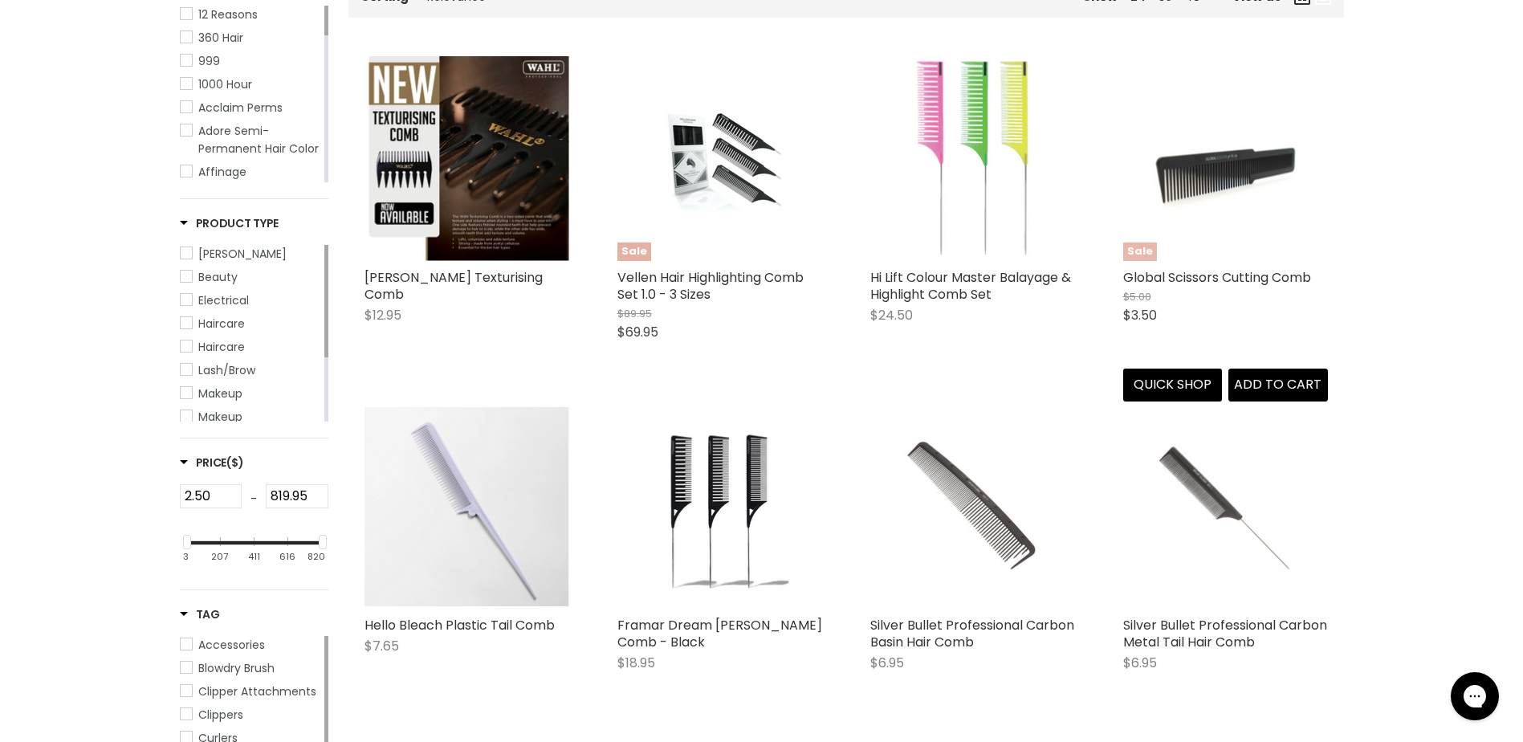
click at [1225, 145] on img "Main content" at bounding box center [1225, 158] width 205 height 155
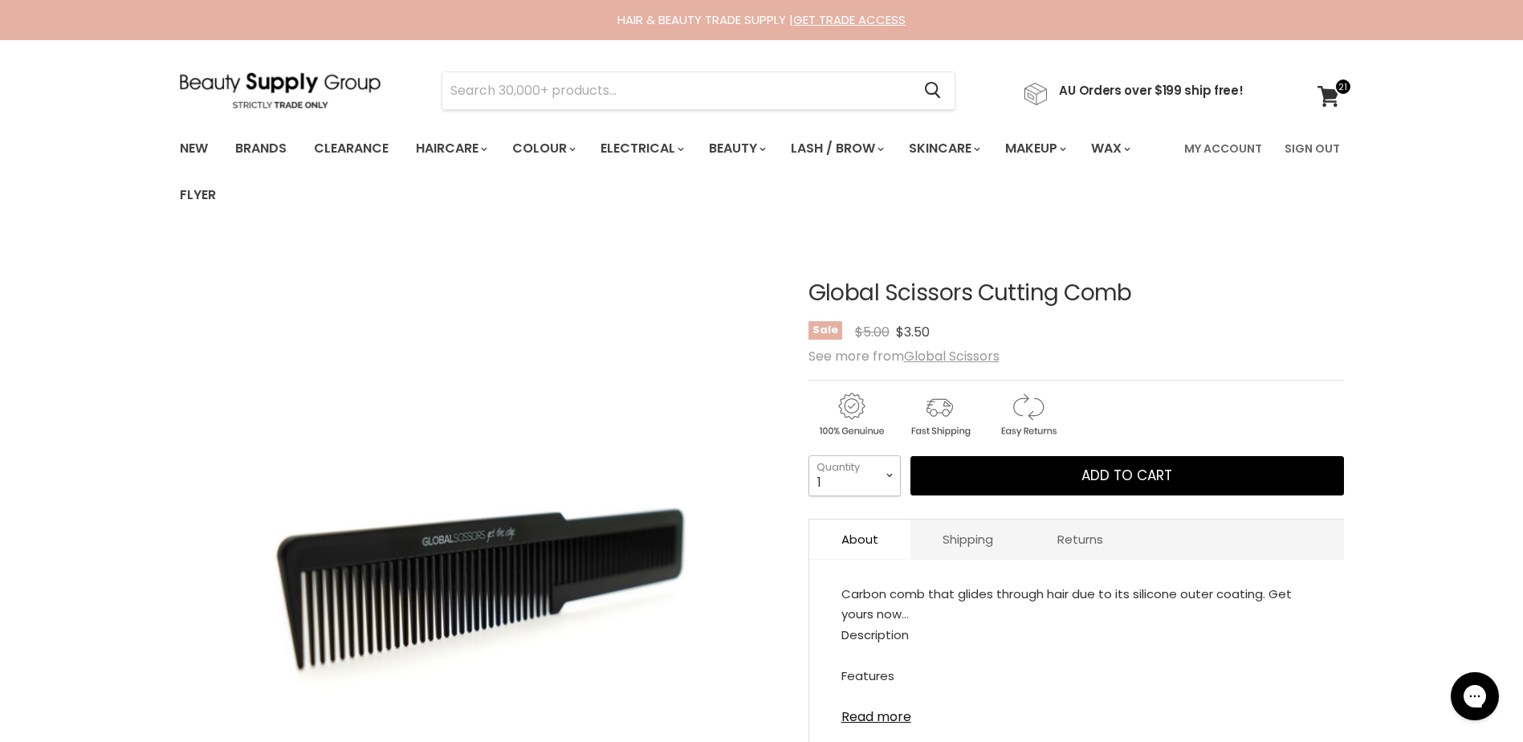
drag, startPoint x: 888, startPoint y: 482, endPoint x: 872, endPoint y: 490, distance: 18.3
click at [888, 482] on select "1 2 3 4 5 6 7 8 9 10+" at bounding box center [854, 475] width 92 height 40
select select "5"
click at [808, 455] on select "1 2 3 4 5 6 7 8 9 10+" at bounding box center [854, 475] width 92 height 40
type input "5"
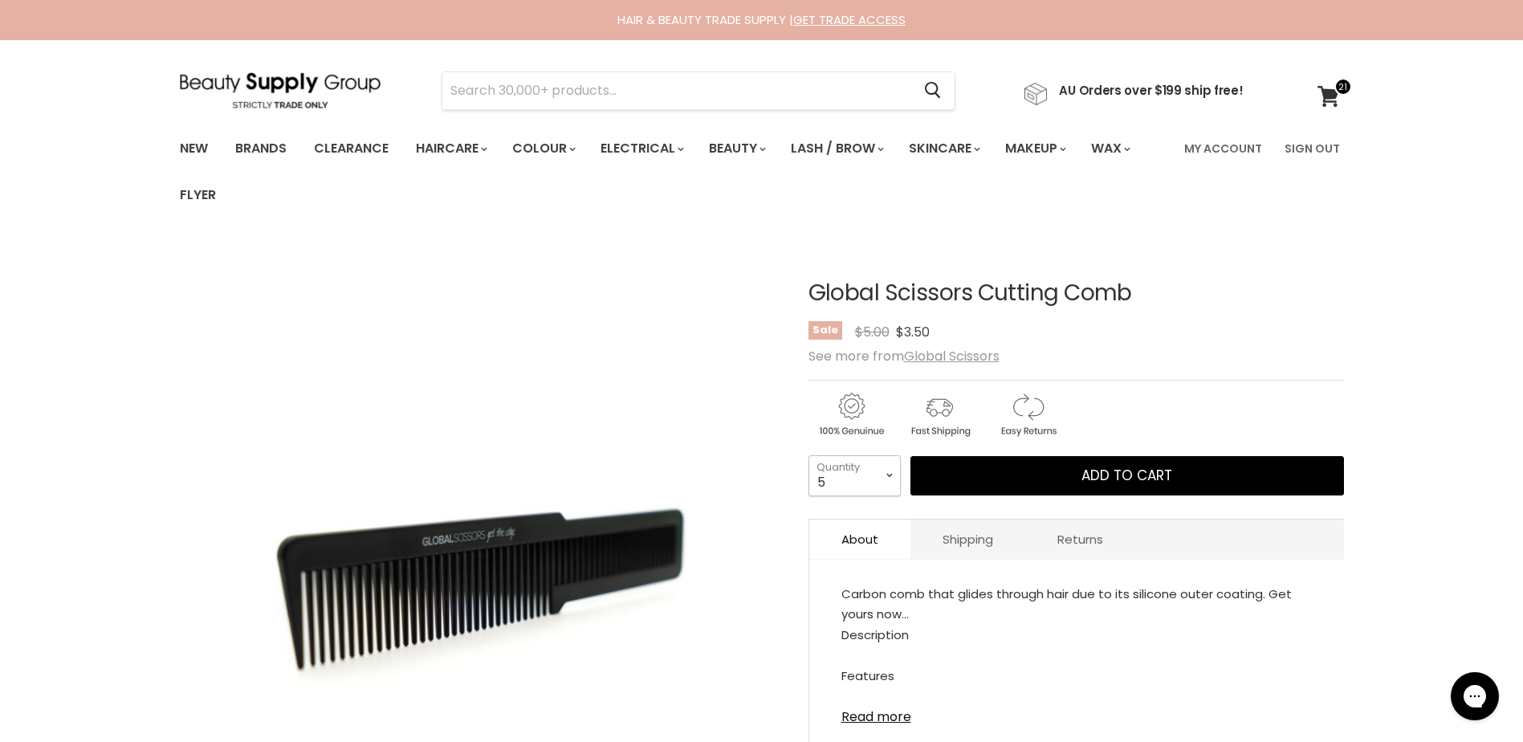
scroll to position [80, 0]
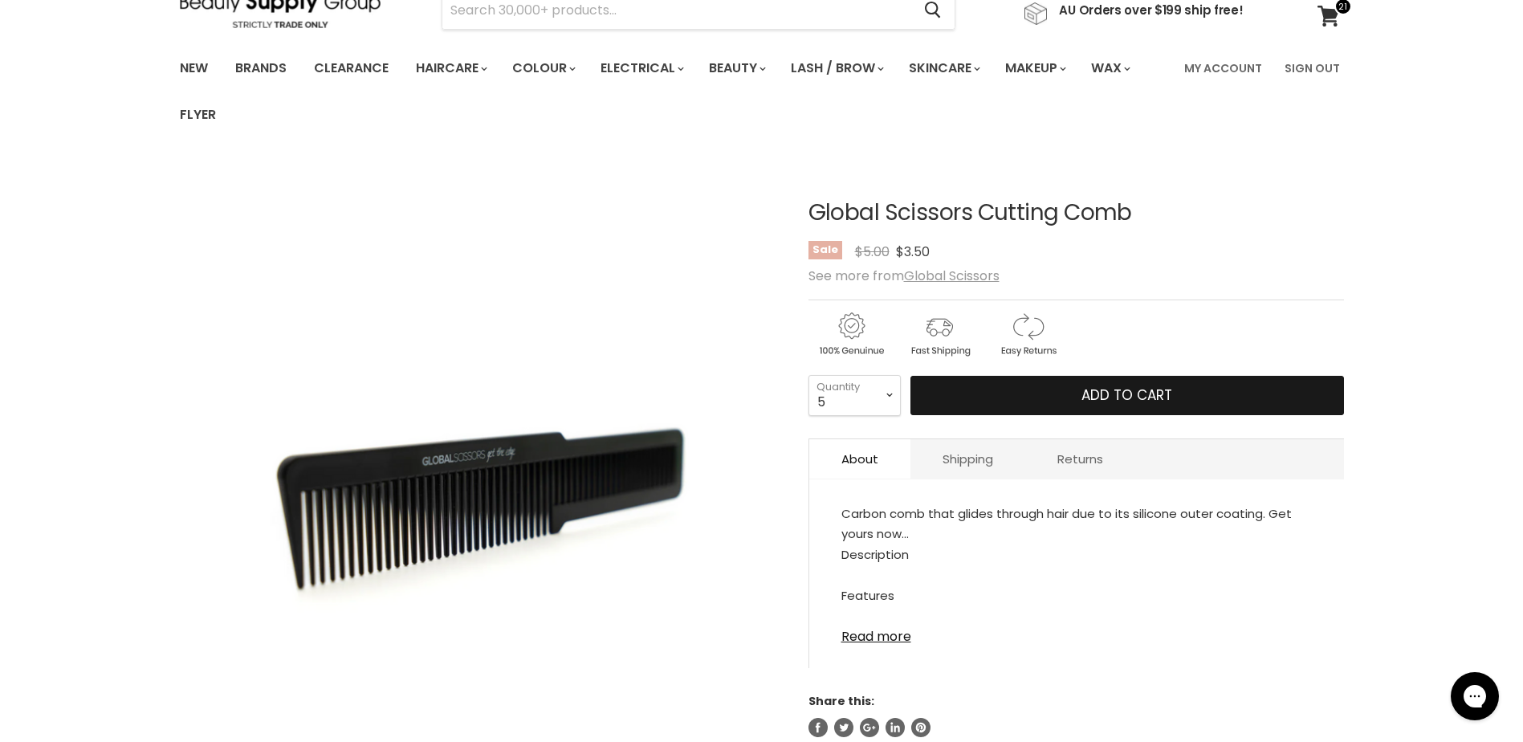
click at [1116, 397] on span "Add to cart" at bounding box center [1126, 394] width 91 height 19
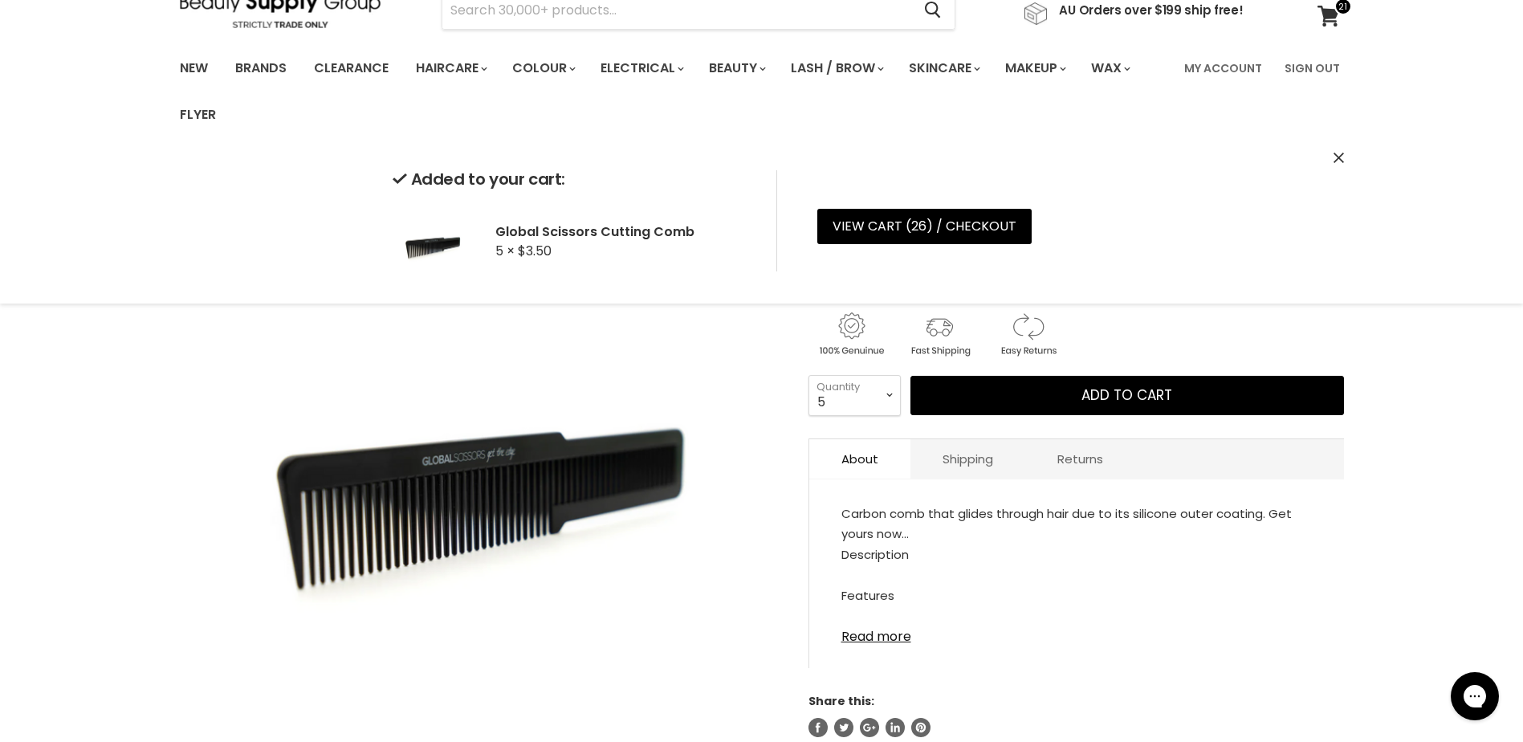
click at [1337, 158] on icon "Close" at bounding box center [1338, 158] width 10 height 10
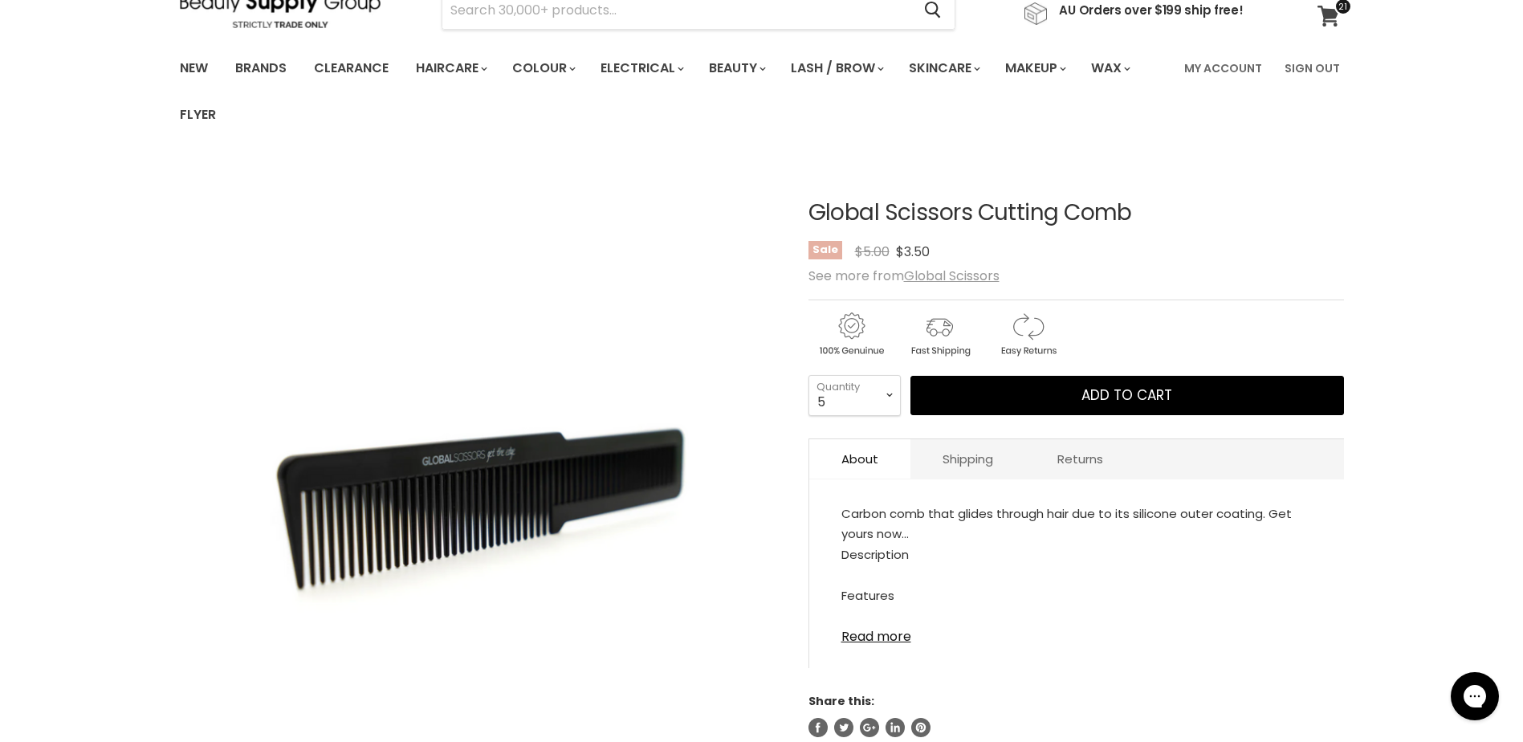
click at [1329, 14] on icon at bounding box center [1328, 16] width 22 height 21
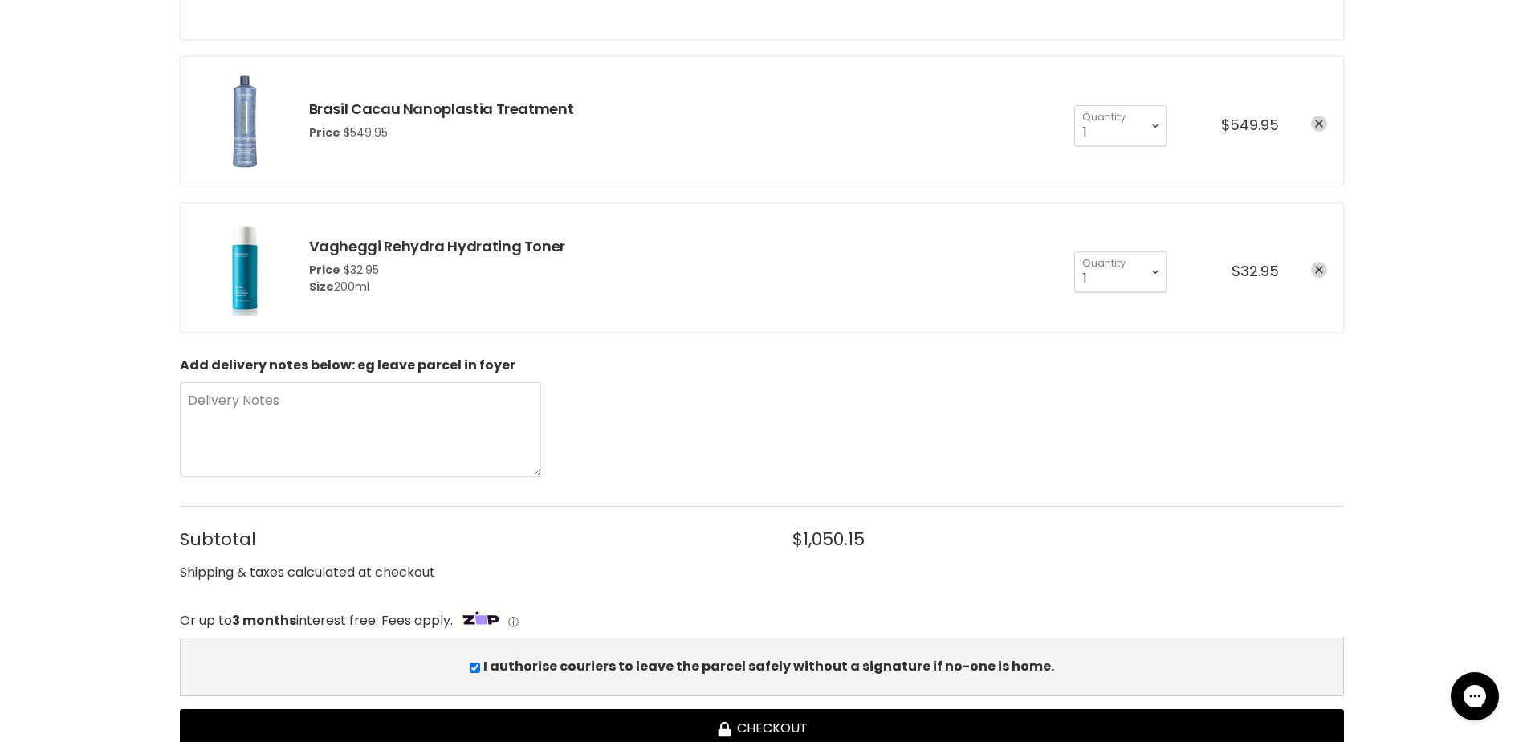
scroll to position [2248, 0]
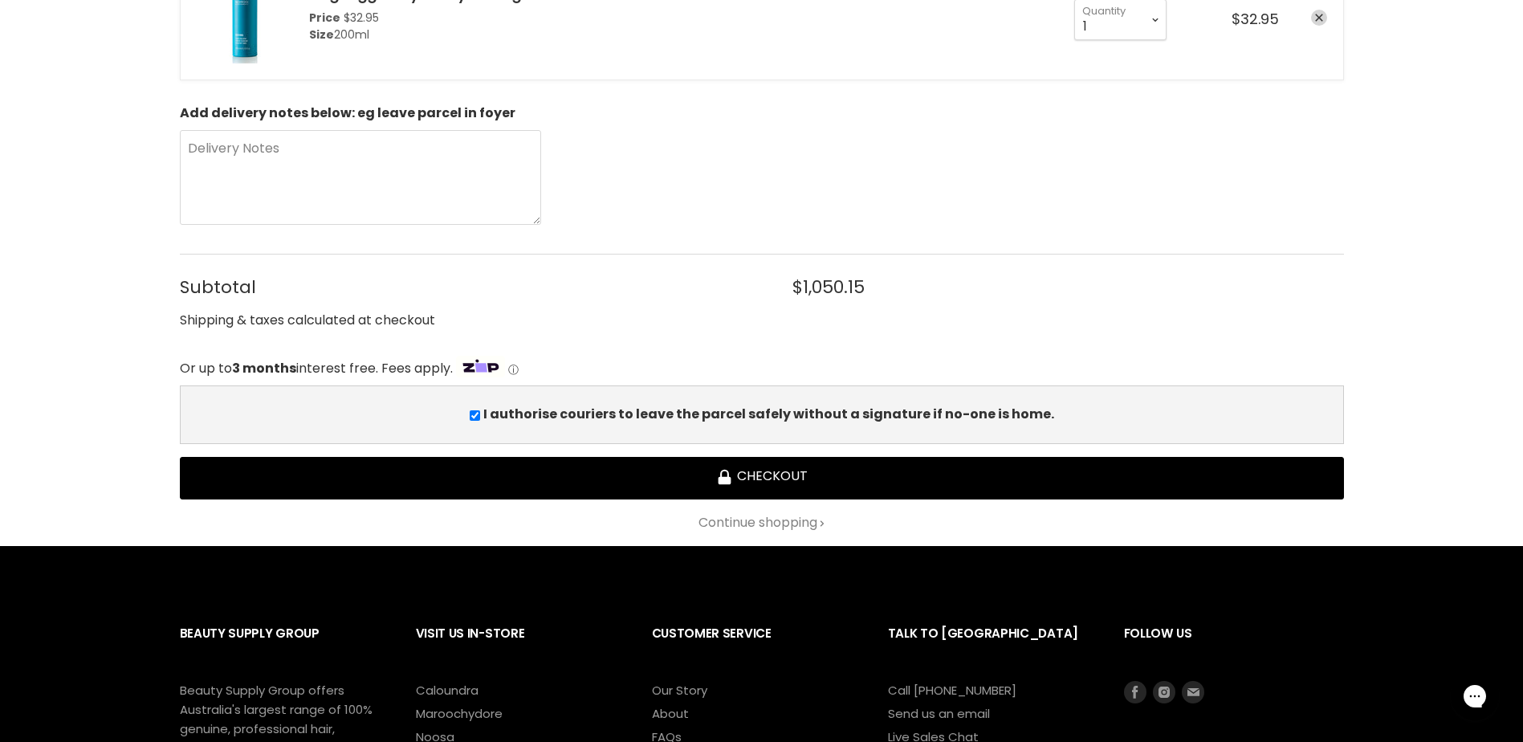
click at [480, 415] on input "I authorise couriers to leave the parcel safely without a signature if no-one i…" at bounding box center [475, 415] width 10 height 10
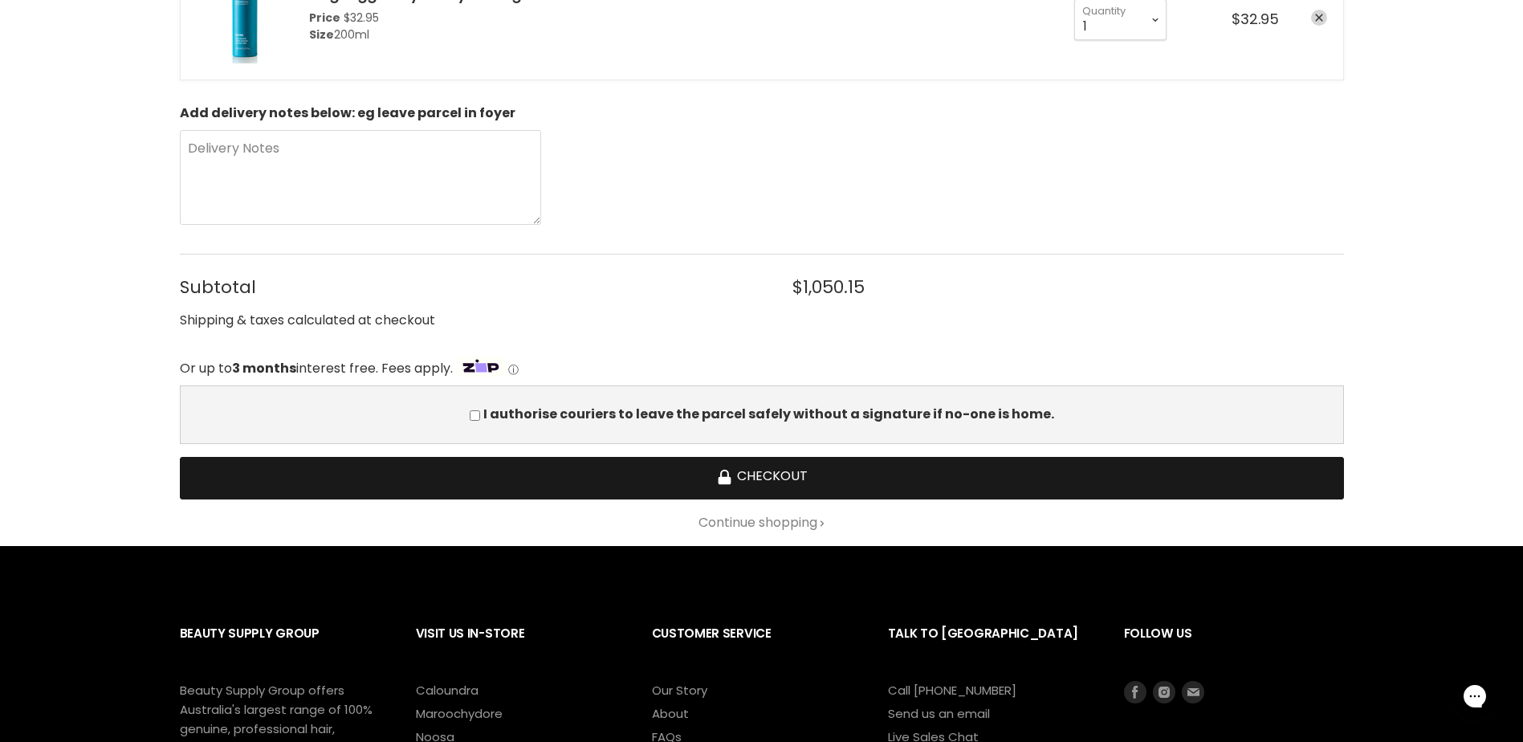
click at [725, 478] on icon "Checkout" at bounding box center [724, 480] width 13 height 8
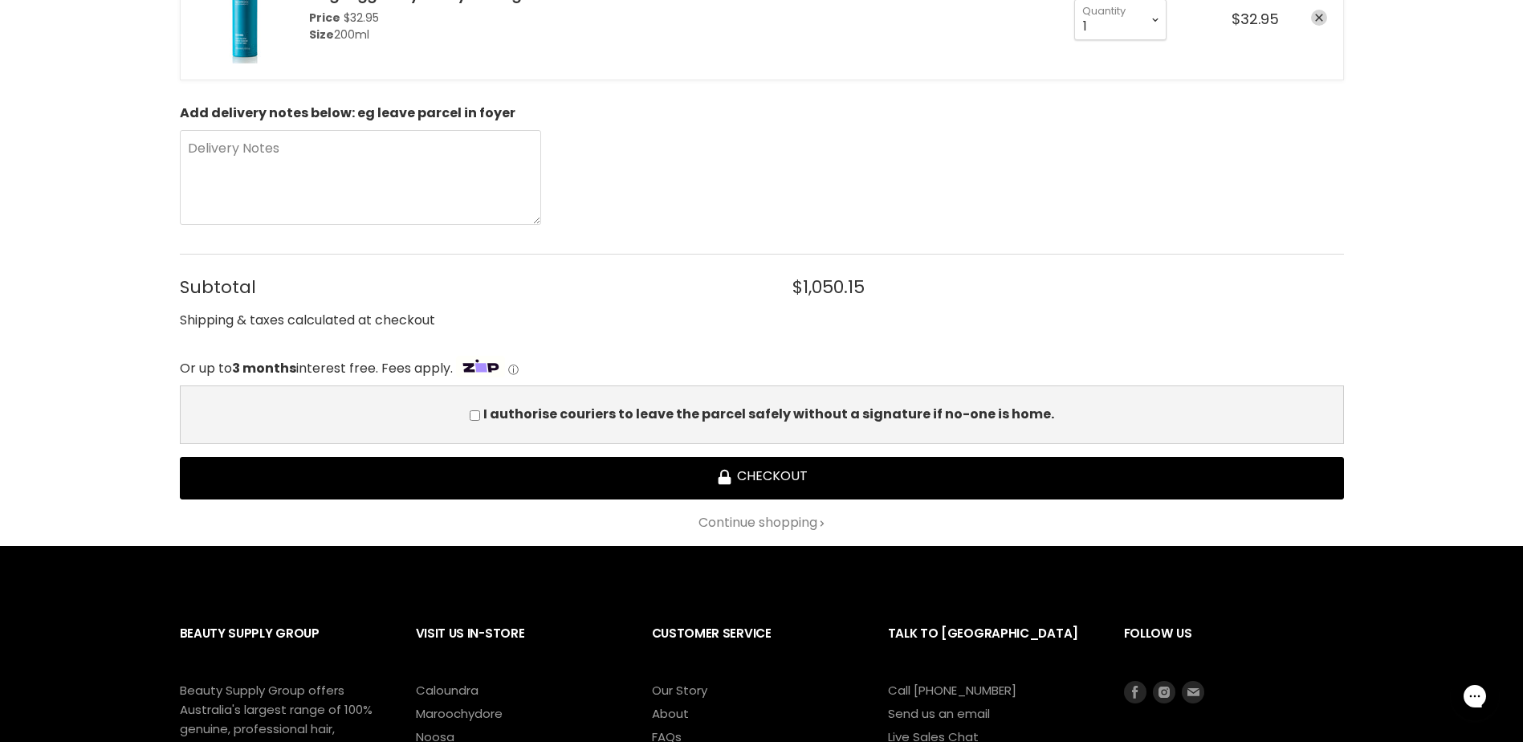
click at [480, 416] on input "I authorise couriers to leave the parcel safely without a signature if no-one i…" at bounding box center [475, 415] width 10 height 10
checkbox input "true"
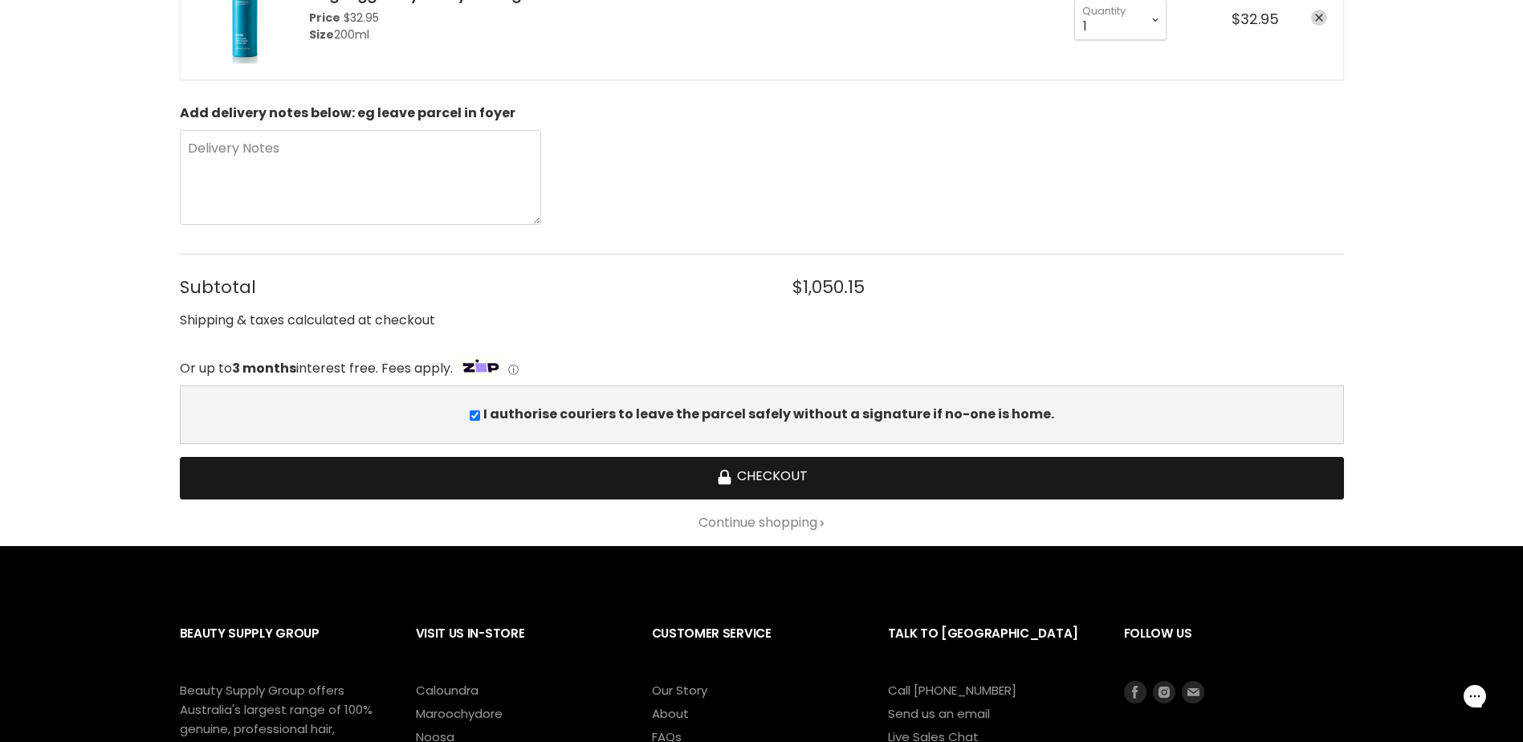
click at [703, 497] on button "Checkout" at bounding box center [762, 478] width 1164 height 43
